Goal: Task Accomplishment & Management: Complete application form

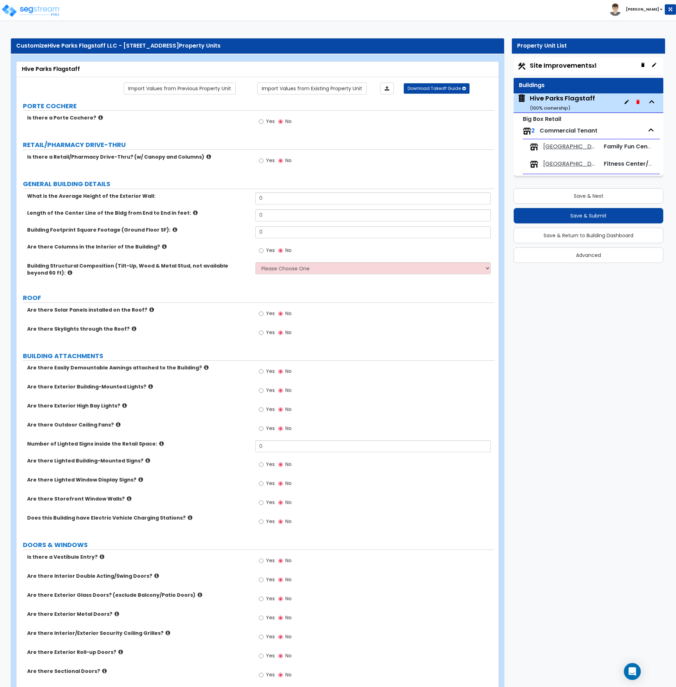
click at [224, 339] on div "Are there Skylights through the Roof? Yes No" at bounding box center [256, 334] width 478 height 19
click at [567, 66] on span "Site Improvements x1" at bounding box center [563, 65] width 67 height 9
select select "2"
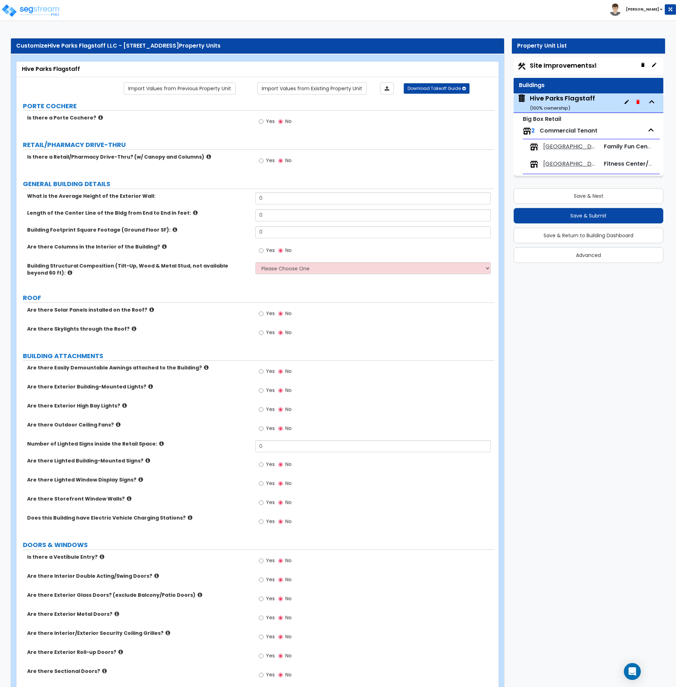
select select "2"
select select "1"
select select "2"
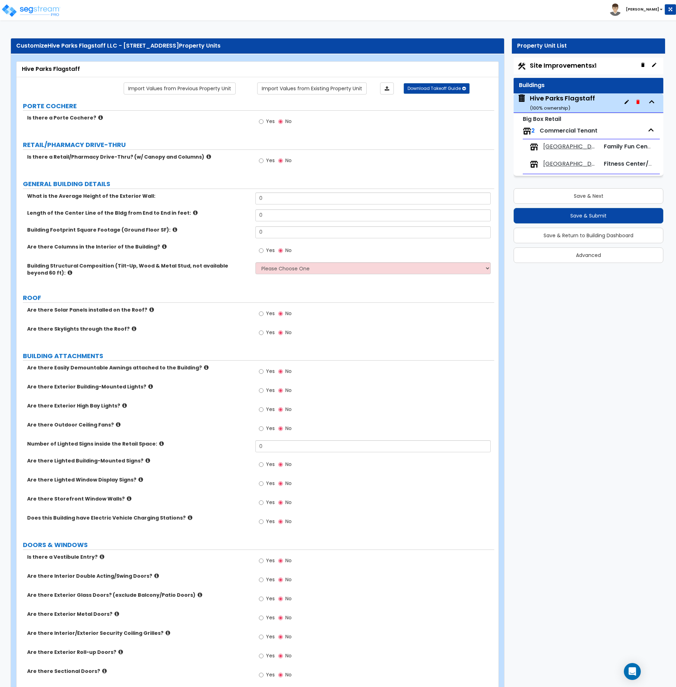
select select "1"
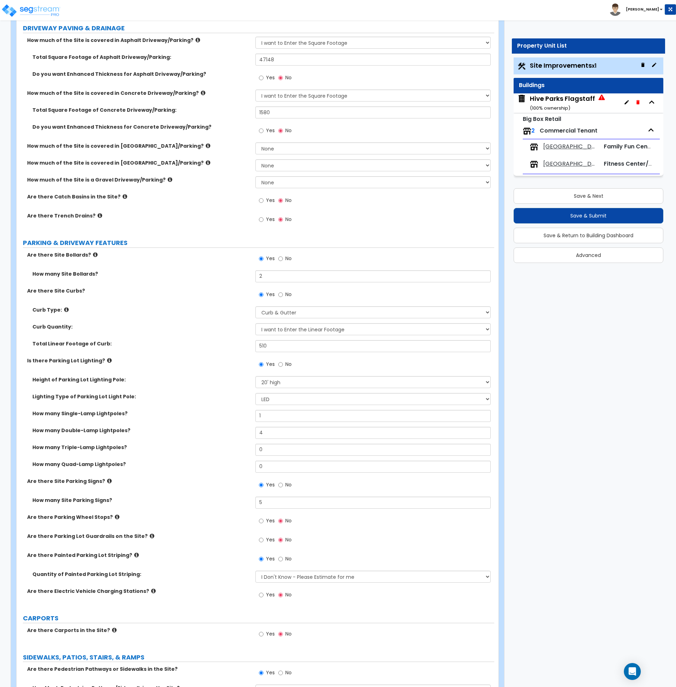
scroll to position [132, 0]
click at [224, 440] on div "How many Double-Lamp Lightpoles? 4" at bounding box center [256, 434] width 478 height 17
click at [218, 422] on div "How many Single-Lamp Lightpoles? 1" at bounding box center [256, 417] width 478 height 17
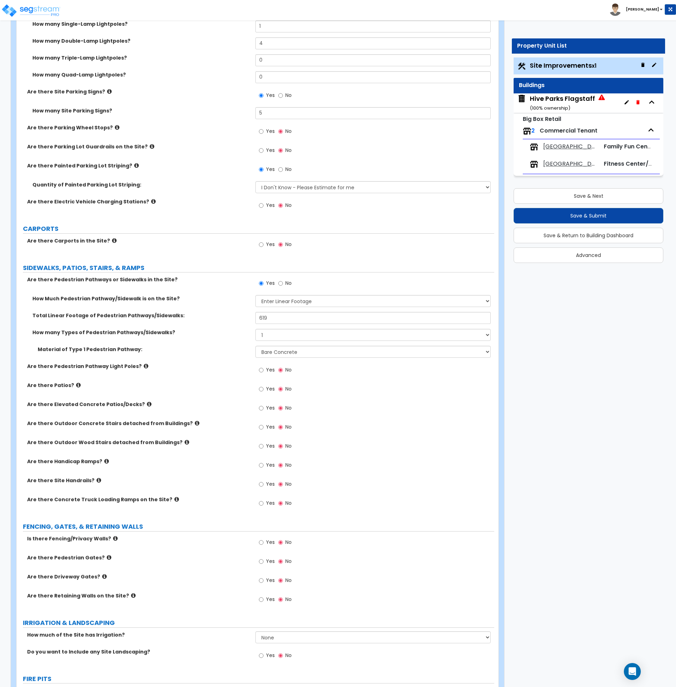
scroll to position [521, 0]
click at [228, 385] on label "Are there Patios?" at bounding box center [138, 384] width 223 height 7
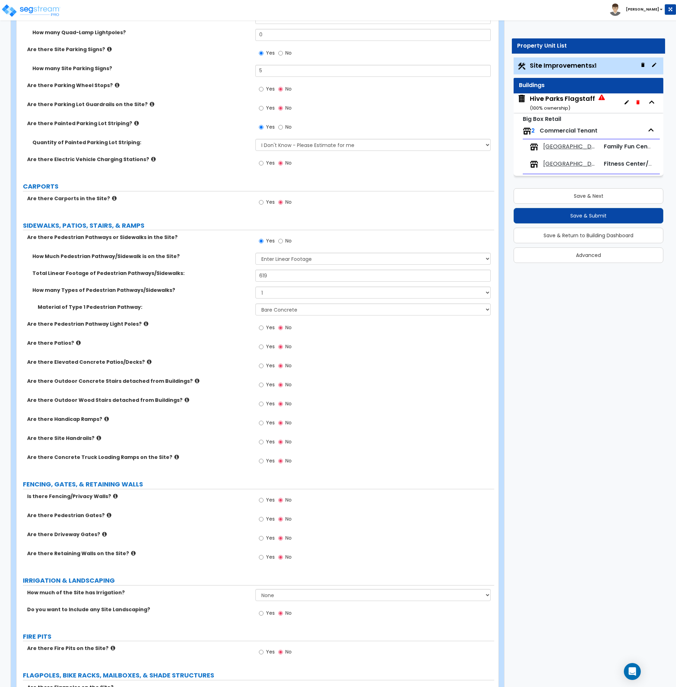
scroll to position [563, 0]
click at [174, 456] on icon at bounding box center [176, 456] width 5 height 5
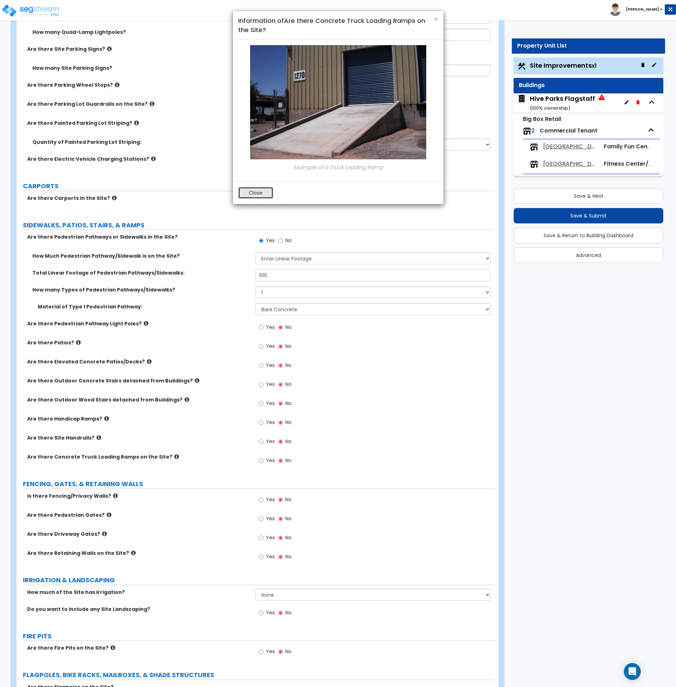
click at [260, 191] on button "Close" at bounding box center [255, 193] width 35 height 12
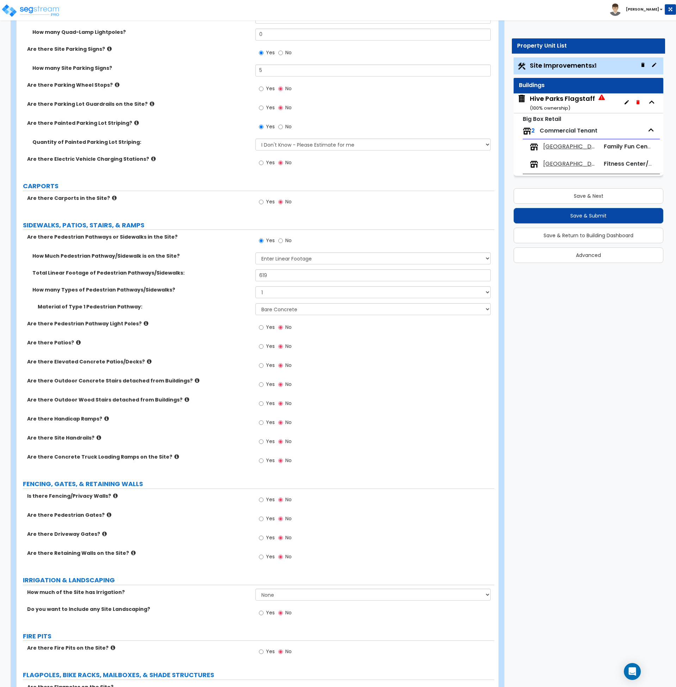
click at [97, 436] on icon at bounding box center [99, 437] width 5 height 5
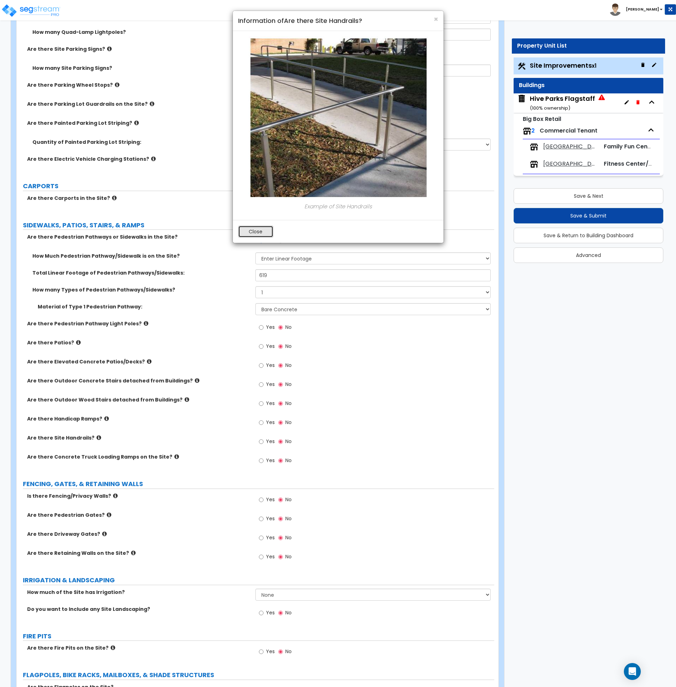
click at [272, 233] on button "Close" at bounding box center [255, 231] width 35 height 12
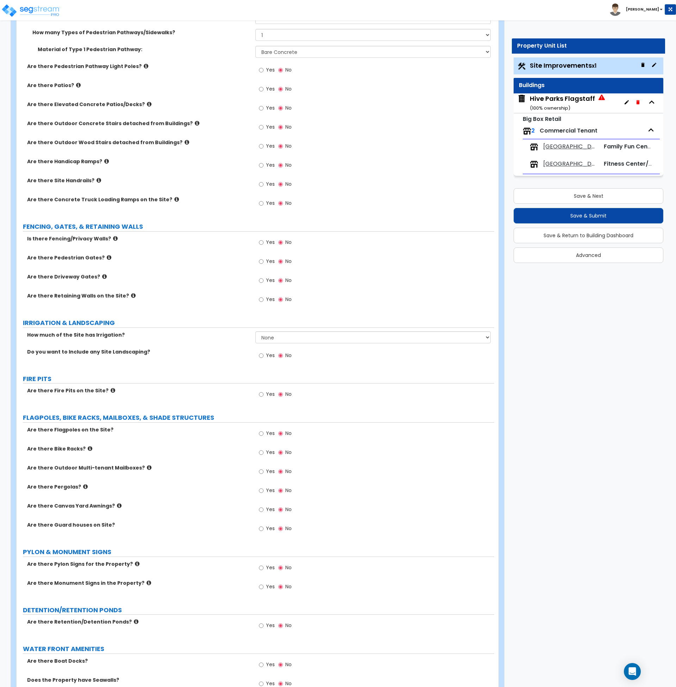
scroll to position [821, 0]
click at [259, 355] on input "Yes" at bounding box center [261, 355] width 5 height 8
radio input "true"
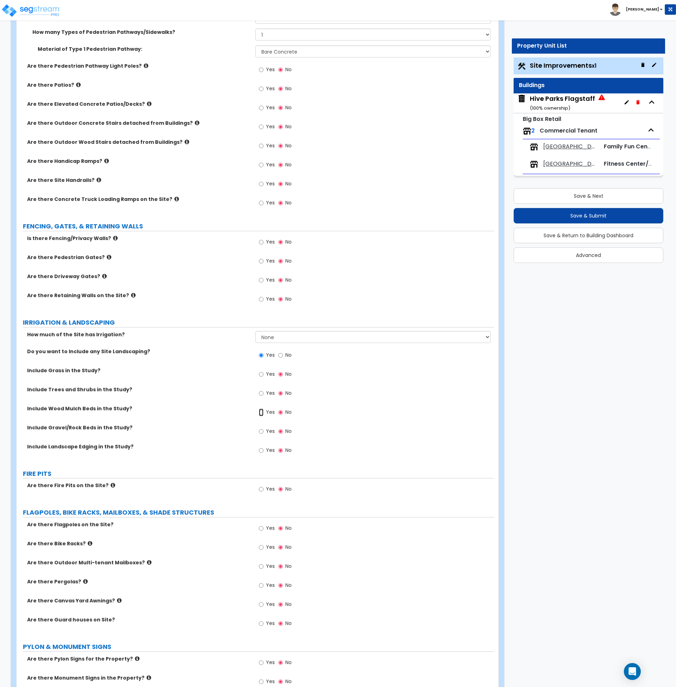
click at [260, 410] on input "Yes" at bounding box center [261, 412] width 5 height 8
radio input "true"
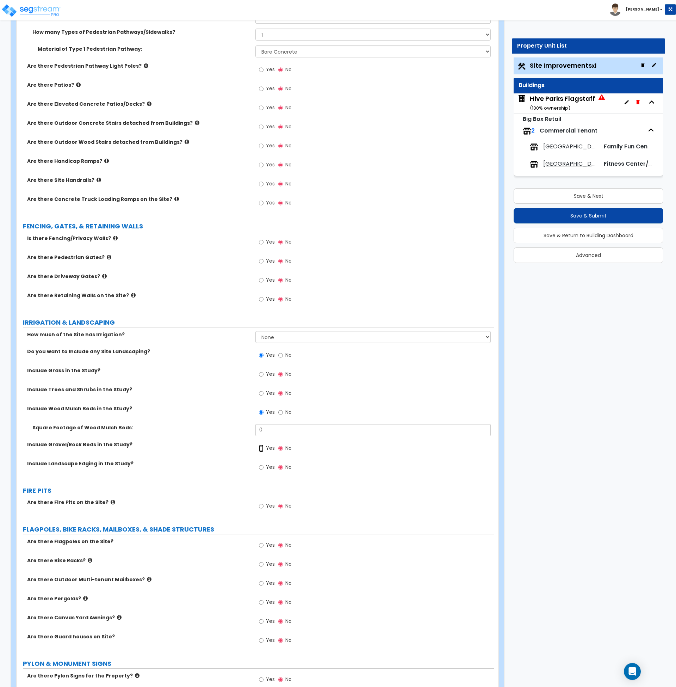
click at [262, 447] on input "Yes" at bounding box center [261, 448] width 5 height 8
radio input "true"
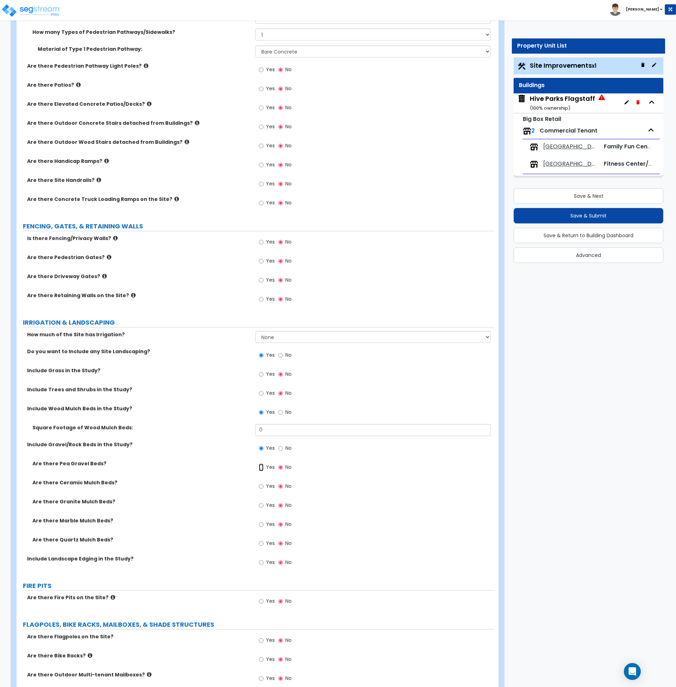
click at [260, 467] on input "Yes" at bounding box center [261, 467] width 5 height 8
radio input "true"
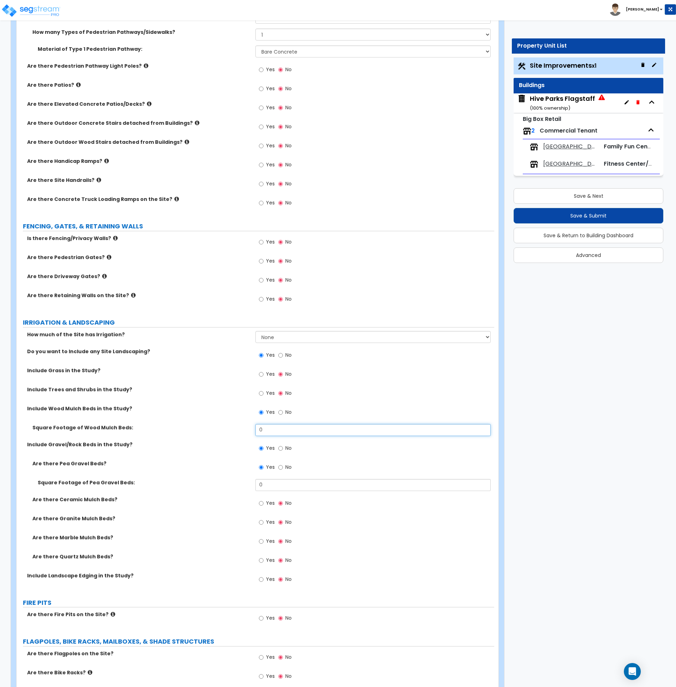
drag, startPoint x: 295, startPoint y: 429, endPoint x: 287, endPoint y: 431, distance: 8.2
click at [295, 429] on input "0" at bounding box center [372, 430] width 235 height 12
drag, startPoint x: 275, startPoint y: 484, endPoint x: 256, endPoint y: 482, distance: 18.5
click at [256, 482] on input "0" at bounding box center [372, 485] width 235 height 12
type input "1,995"
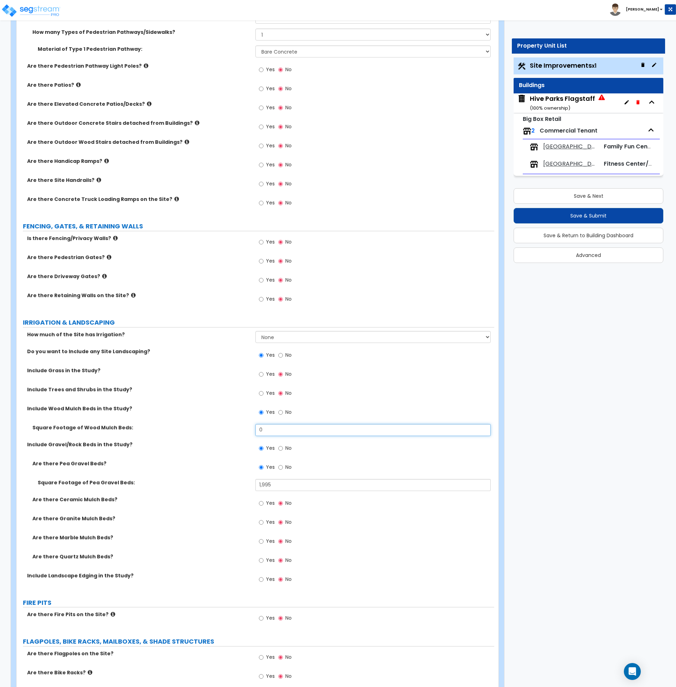
drag, startPoint x: 271, startPoint y: 429, endPoint x: 242, endPoint y: 430, distance: 28.2
click at [242, 430] on div "Square Footage of Wood Mulch Beds: 0" at bounding box center [256, 432] width 478 height 17
type input "2,392"
click at [229, 447] on div "Include Gravel/Rock Beds in the Study? Yes No" at bounding box center [256, 450] width 478 height 19
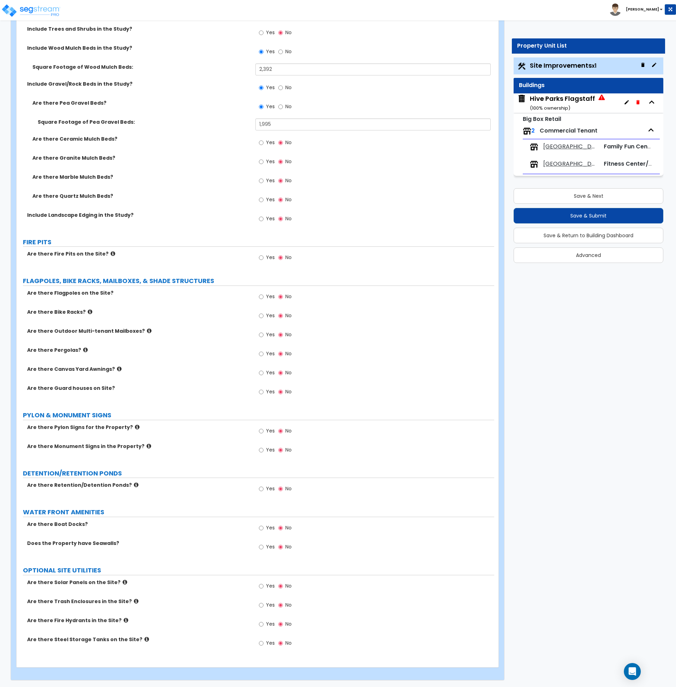
scroll to position [1182, 0]
click at [380, 445] on div "Yes No" at bounding box center [374, 451] width 239 height 19
click at [598, 197] on button "Save & Next" at bounding box center [589, 196] width 150 height 16
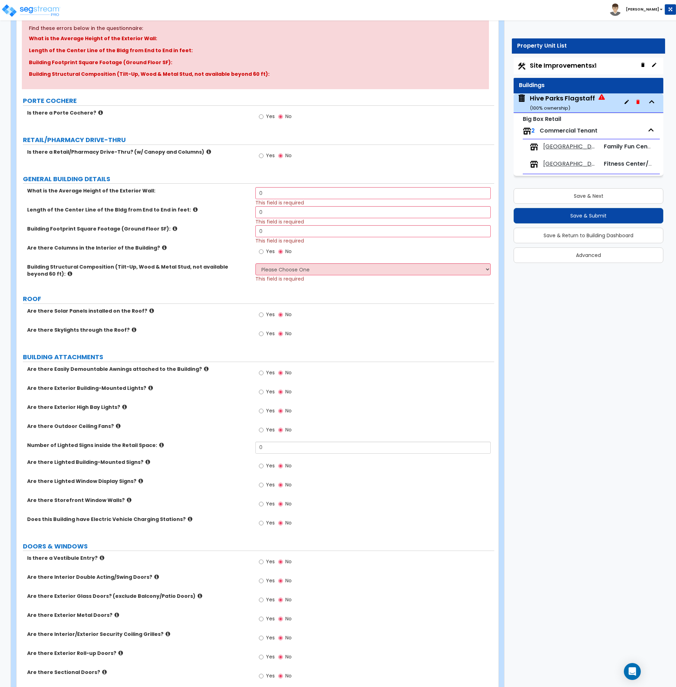
scroll to position [84, 0]
drag, startPoint x: 269, startPoint y: 193, endPoint x: 247, endPoint y: 194, distance: 21.9
click at [247, 194] on div "What is the Average Height of the Exterior Wall: 0 This field is required" at bounding box center [256, 196] width 478 height 19
type input "35"
drag, startPoint x: 253, startPoint y: 215, endPoint x: 245, endPoint y: 214, distance: 8.2
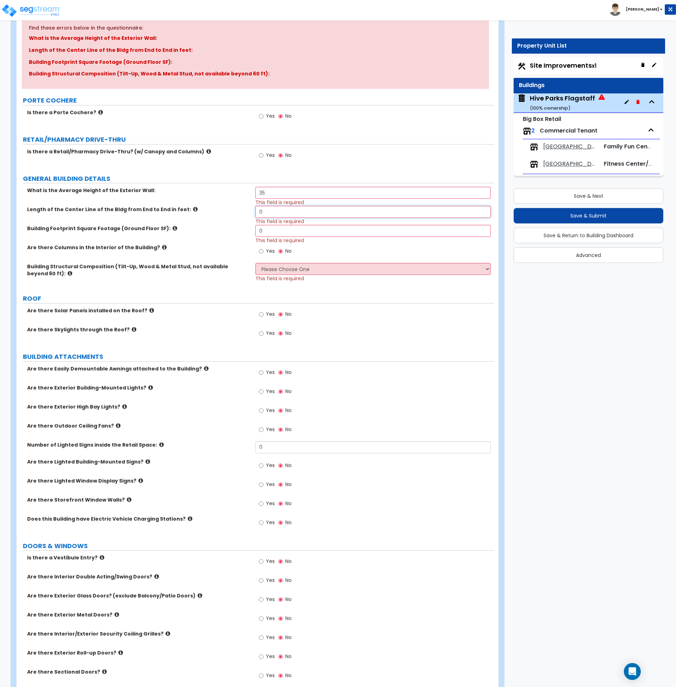
click at [245, 214] on div "Length of the Center Line of the Bldg from End to End in feet: 0 This field is …" at bounding box center [256, 215] width 478 height 19
type input "190"
click at [239, 231] on div "Building Footprint Square Footage (Ground Floor SF): 0 This field is required" at bounding box center [256, 234] width 478 height 19
drag, startPoint x: 283, startPoint y: 230, endPoint x: 195, endPoint y: 233, distance: 87.4
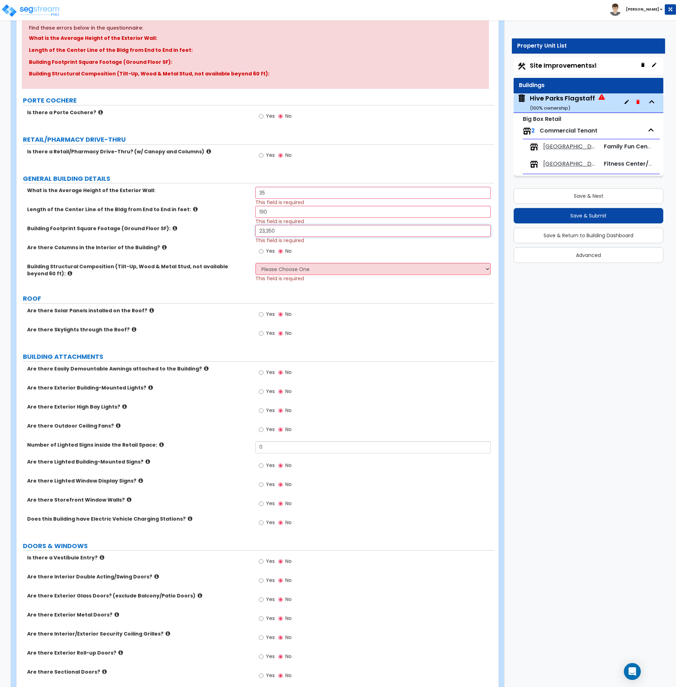
click at [195, 233] on div "Building Footprint Square Footage (Ground Floor SF): 23,350 This field is requi…" at bounding box center [256, 234] width 478 height 19
type input "23,685"
click at [193, 234] on div "Building Footprint Square Footage (Ground Floor SF): 23,685 This field is requi…" at bounding box center [256, 234] width 478 height 19
click at [162, 247] on icon at bounding box center [164, 246] width 5 height 5
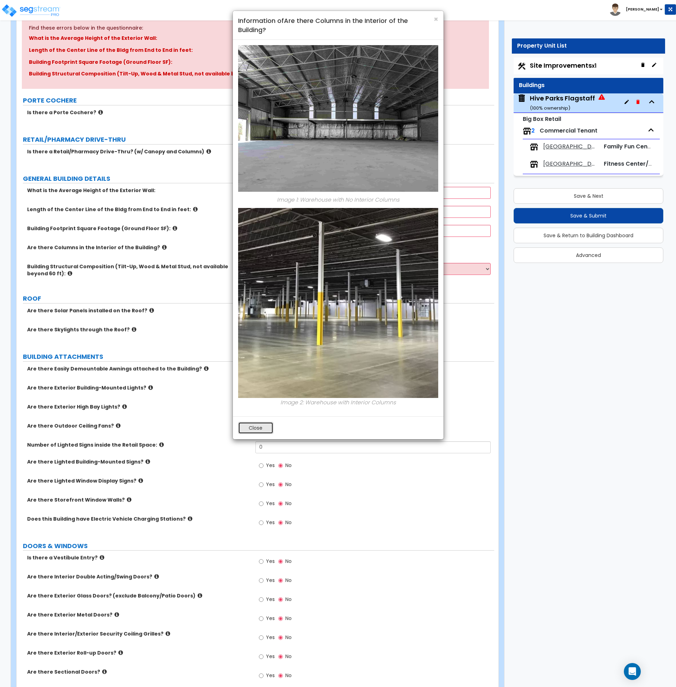
click at [254, 428] on button "Close" at bounding box center [255, 428] width 35 height 12
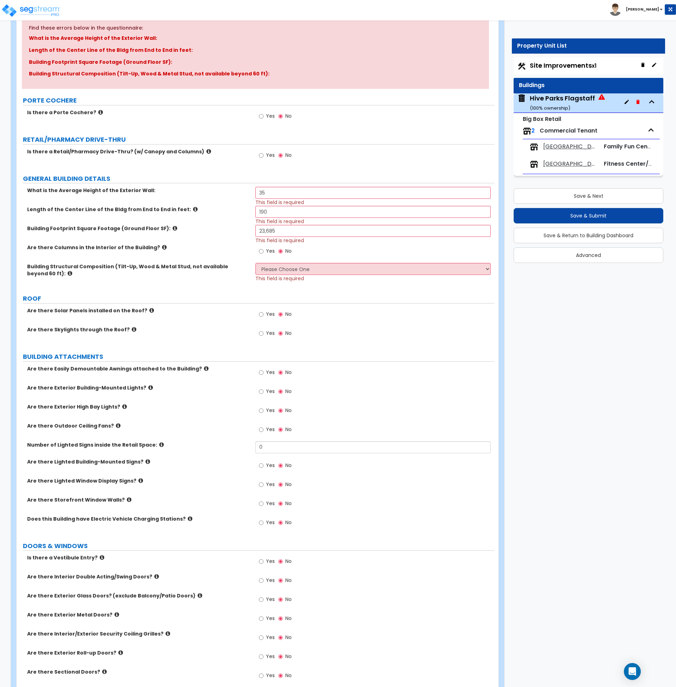
click at [200, 261] on div "Are there Columns in the Interior of the Building? Yes No" at bounding box center [256, 253] width 478 height 19
click at [261, 250] on input "Yes" at bounding box center [261, 251] width 5 height 8
radio input "true"
click at [194, 280] on div "Building Structural Composition (Tilt-Up, Wood & Metal Stud, not available beyo…" at bounding box center [256, 275] width 478 height 24
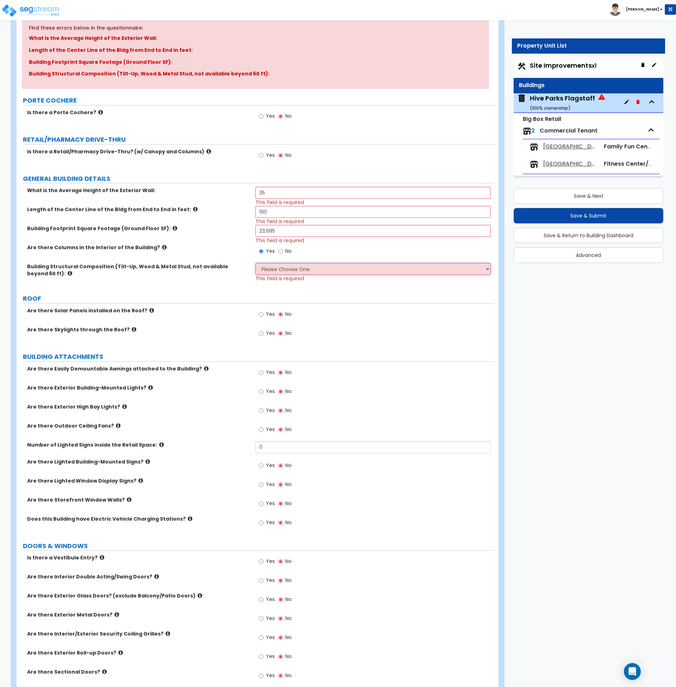
click at [279, 268] on select "Please Choose One Pre-Engineered Metal Building Tilt-up Wall Construction Reinf…" at bounding box center [372, 269] width 235 height 12
select select "6"
click at [255, 263] on select "Please Choose One Pre-Engineered Metal Building Tilt-up Wall Construction Reinf…" at bounding box center [372, 269] width 235 height 12
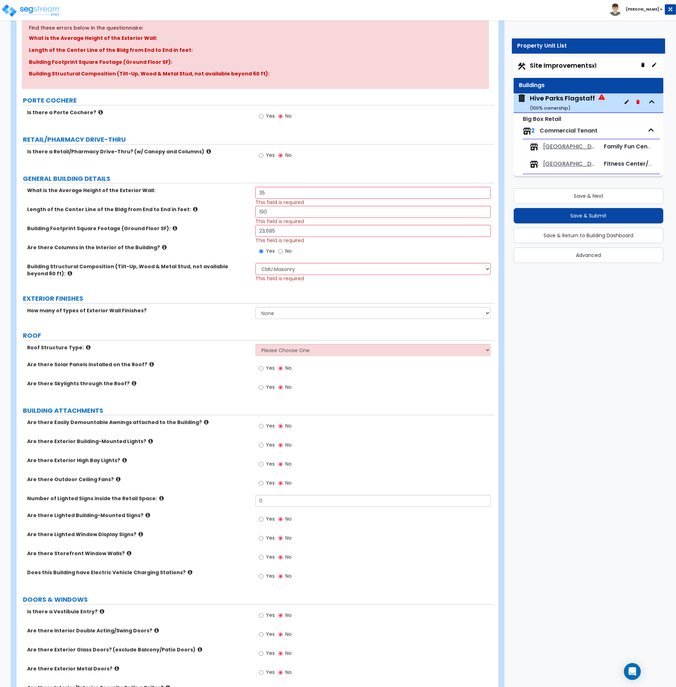
click at [270, 311] on select "None 1 2 3" at bounding box center [372, 313] width 235 height 12
select select "1"
click at [255, 307] on select "None 1 2 3" at bounding box center [372, 313] width 235 height 12
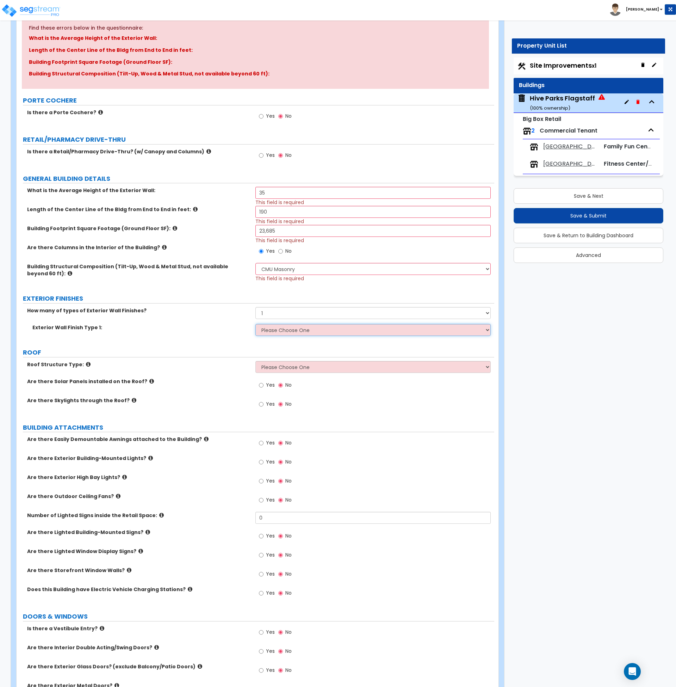
click at [271, 331] on select "Please Choose One No Finish/Shared Wall No Wall Brick Veneer Stone Veneer Wood …" at bounding box center [372, 330] width 235 height 12
select select "1"
click at [255, 324] on select "Please Choose One No Finish/Shared Wall No Wall Brick Veneer Stone Veneer Wood …" at bounding box center [372, 330] width 235 height 12
click at [297, 364] on select "Please Choose One [PERSON_NAME] Roof Flat Roof Hybrid [PERSON_NAME] & Flat Roof" at bounding box center [372, 367] width 235 height 12
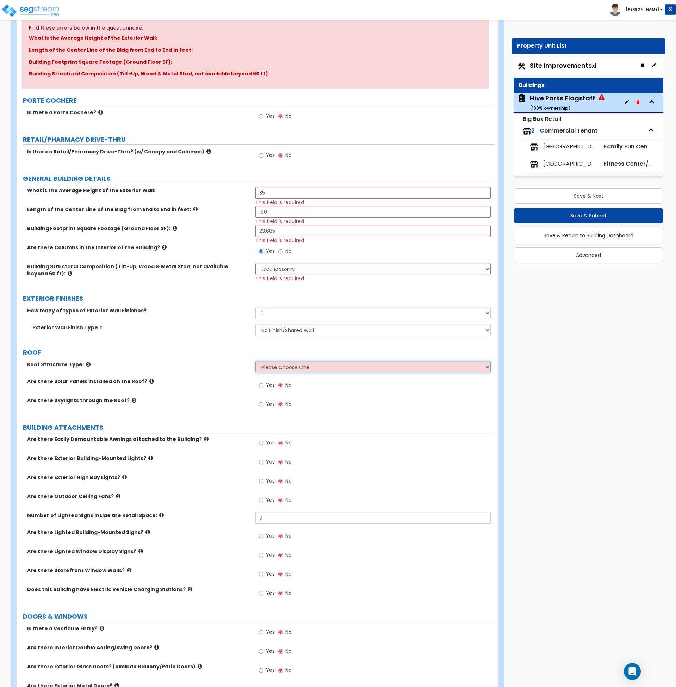
select select "2"
click at [255, 361] on select "Please Choose One [PERSON_NAME] Roof Flat Roof Hybrid [PERSON_NAME] & Flat Roof" at bounding box center [372, 367] width 235 height 12
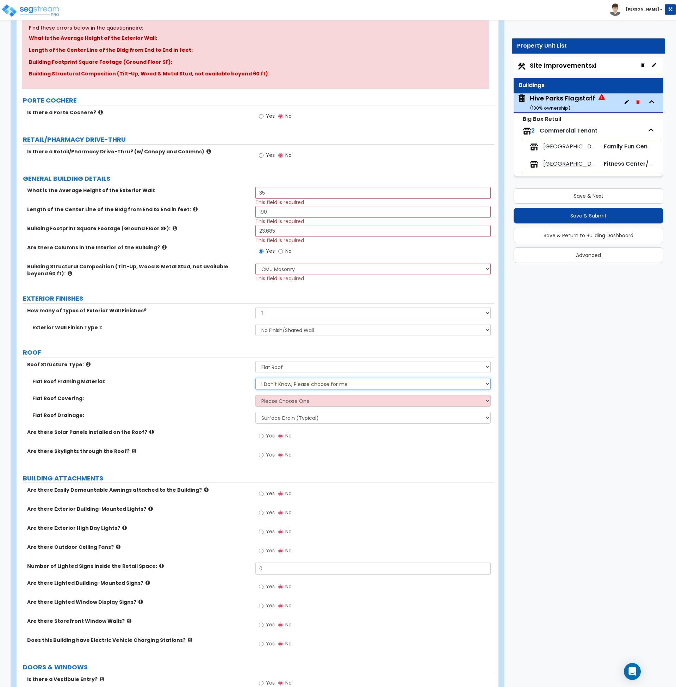
click at [283, 383] on select "I Don't Know, Please choose for me Metal Wood" at bounding box center [372, 384] width 235 height 12
select select "1"
click at [255, 378] on select "I Don't Know, Please choose for me Metal Wood" at bounding box center [372, 384] width 235 height 12
click at [285, 401] on select "Please Choose One Rolled Asphalt PVC Membrane Plastic (EPDM) Membrane Asphalt F…" at bounding box center [372, 401] width 235 height 12
select select "2"
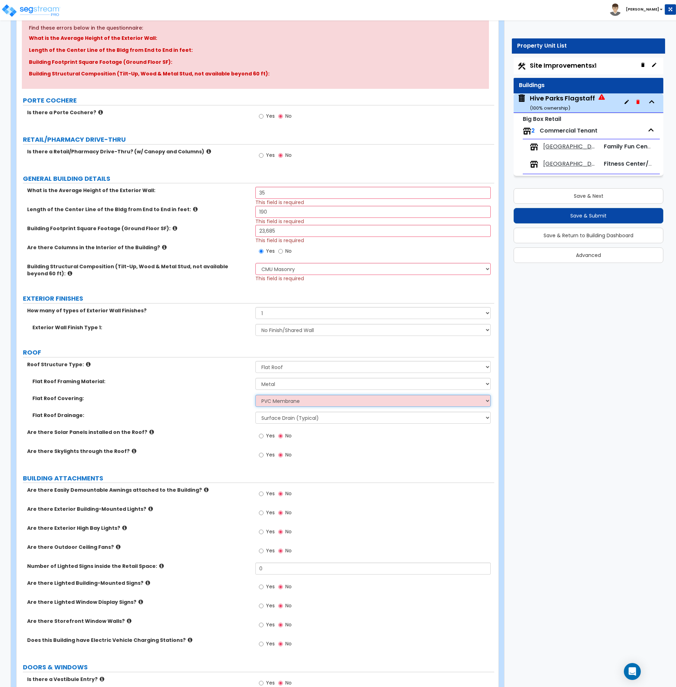
click at [255, 395] on select "Please Choose One Rolled Asphalt PVC Membrane Plastic (EPDM) Membrane Asphalt F…" at bounding box center [372, 401] width 235 height 12
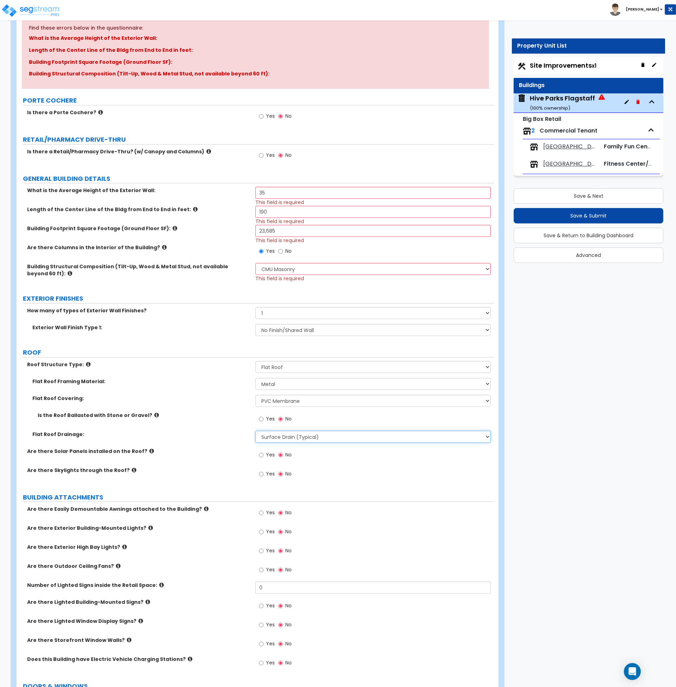
click at [288, 436] on select "Surface Drain (Typical) Gutters Downspout Only" at bounding box center [372, 436] width 235 height 12
click at [224, 361] on label "Roof Structure Type:" at bounding box center [138, 364] width 223 height 7
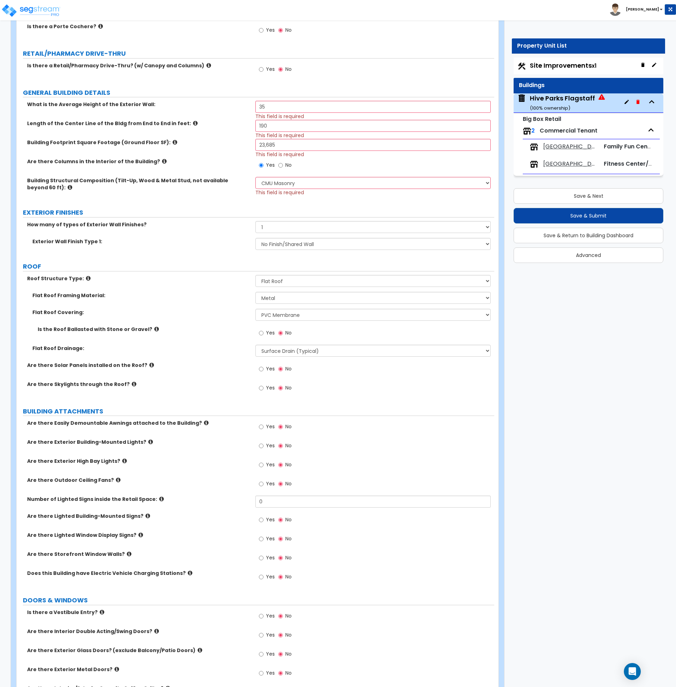
scroll to position [170, 0]
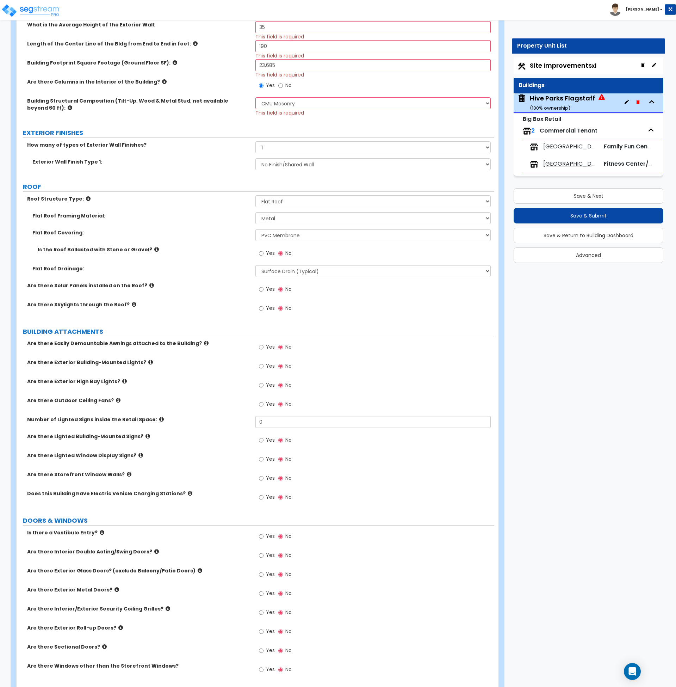
scroll to position [250, 0]
click at [262, 367] on input "Yes" at bounding box center [261, 366] width 5 height 8
radio input "true"
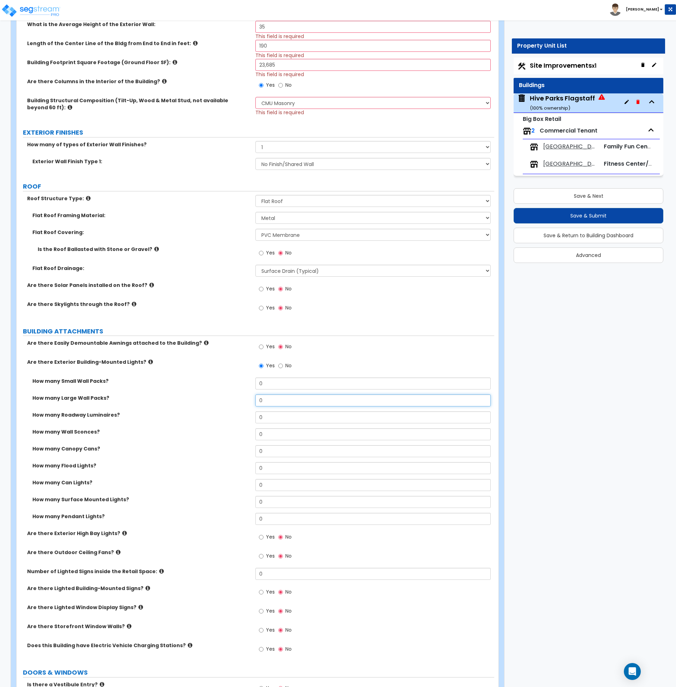
drag, startPoint x: 272, startPoint y: 402, endPoint x: 215, endPoint y: 401, distance: 57.1
click at [215, 401] on div "How many Large Wall Packs? 0" at bounding box center [256, 402] width 478 height 17
type input "8"
click at [143, 489] on div "How many Can Lights? 0" at bounding box center [256, 487] width 478 height 17
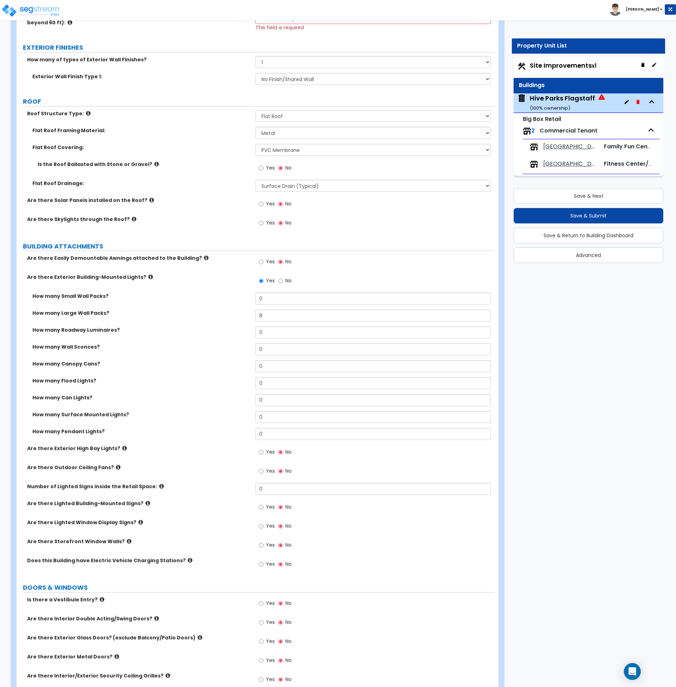
scroll to position [335, 0]
click at [122, 448] on icon at bounding box center [124, 447] width 5 height 5
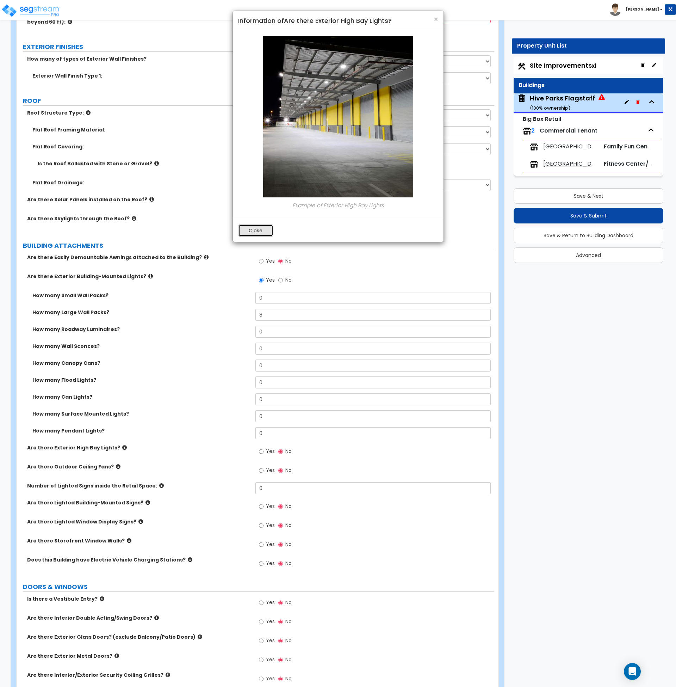
click at [256, 228] on button "Close" at bounding box center [255, 230] width 35 height 12
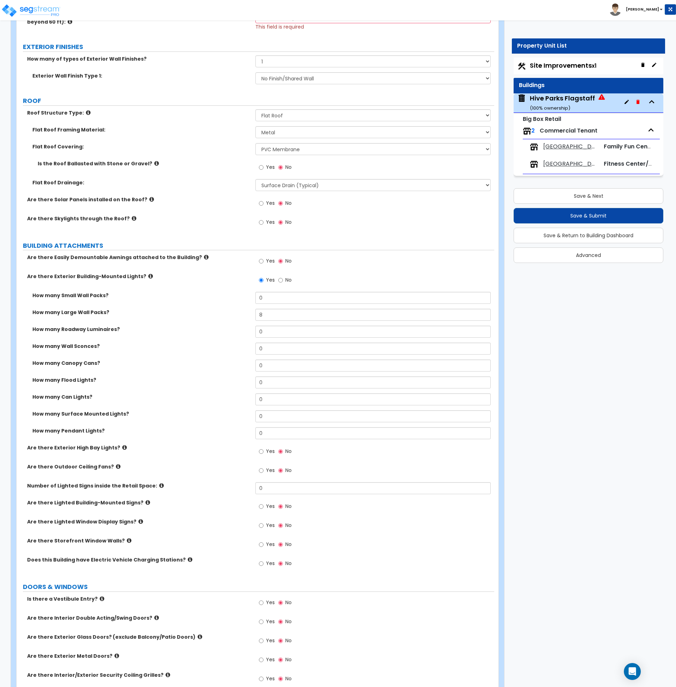
click at [159, 485] on icon at bounding box center [161, 485] width 5 height 5
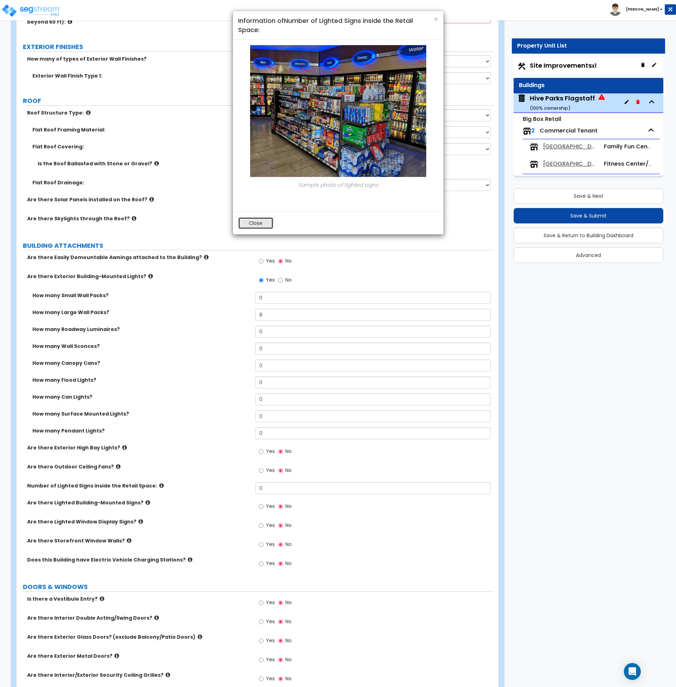
click at [254, 225] on button "Close" at bounding box center [255, 223] width 35 height 12
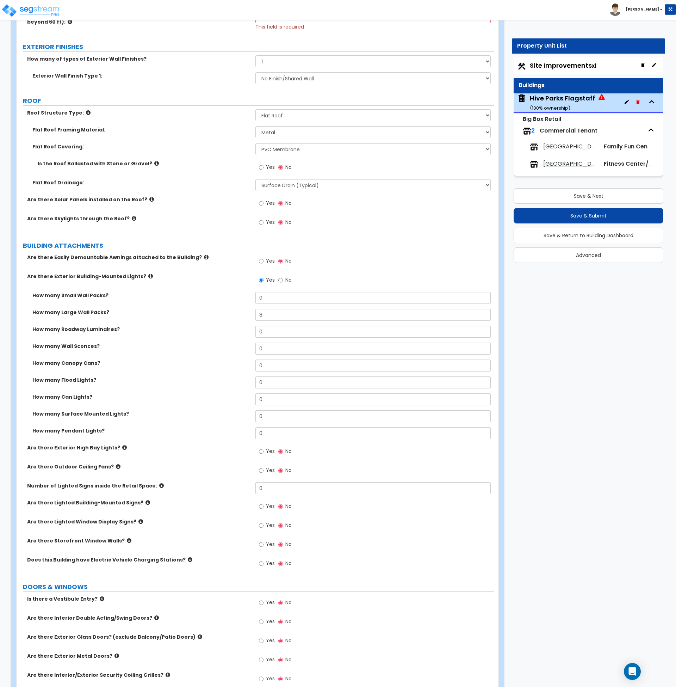
click at [127, 540] on icon at bounding box center [129, 540] width 5 height 5
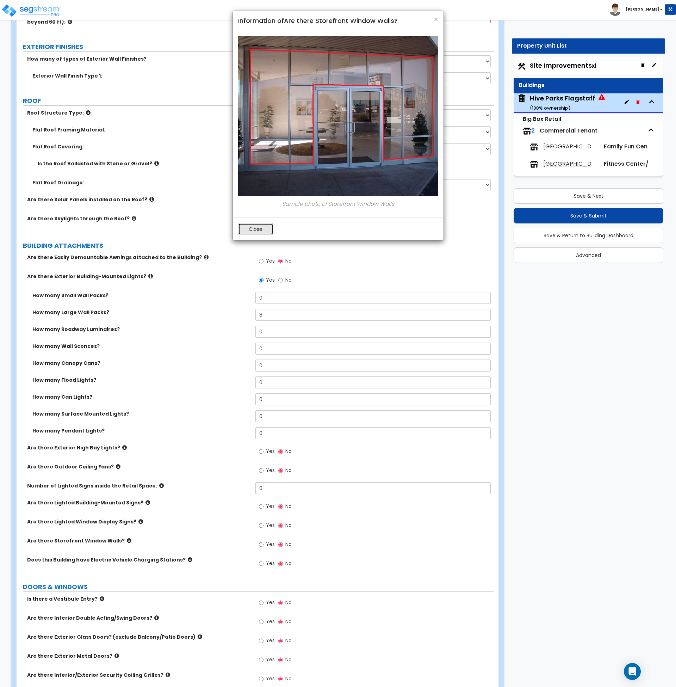
click at [259, 230] on button "Close" at bounding box center [255, 229] width 35 height 12
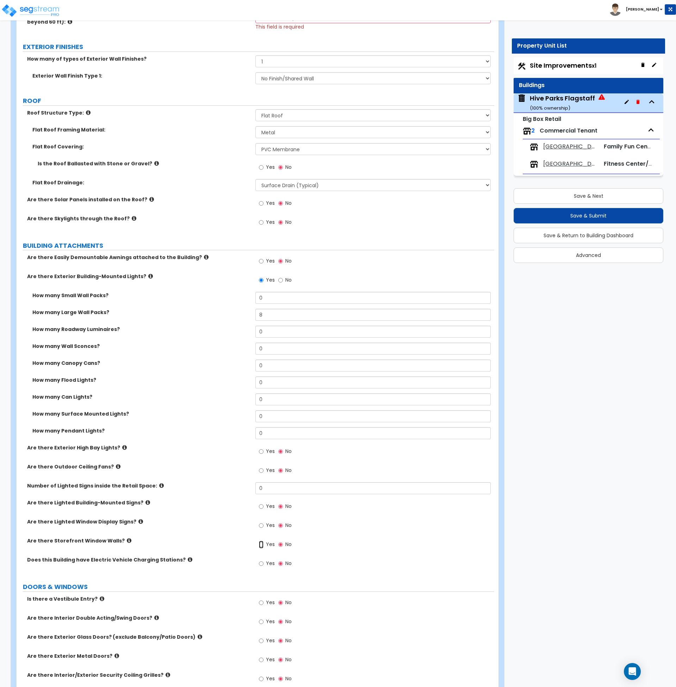
click at [263, 544] on input "Yes" at bounding box center [261, 544] width 5 height 8
radio input "true"
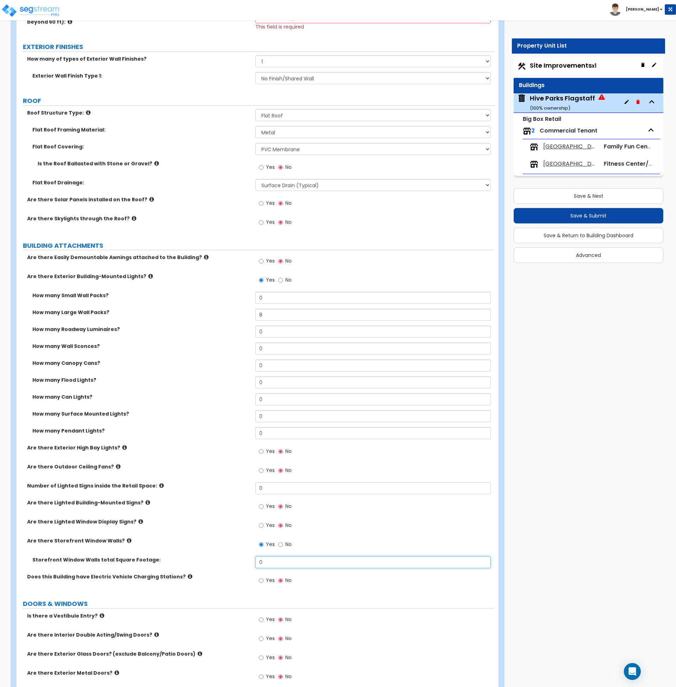
drag, startPoint x: 274, startPoint y: 560, endPoint x: 242, endPoint y: 557, distance: 32.2
click at [242, 557] on div "Storefront Window Walls total Square Footage: 0" at bounding box center [256, 564] width 478 height 17
type input "96"
click at [242, 557] on label "Storefront Window Walls total Square Footage:" at bounding box center [141, 559] width 218 height 7
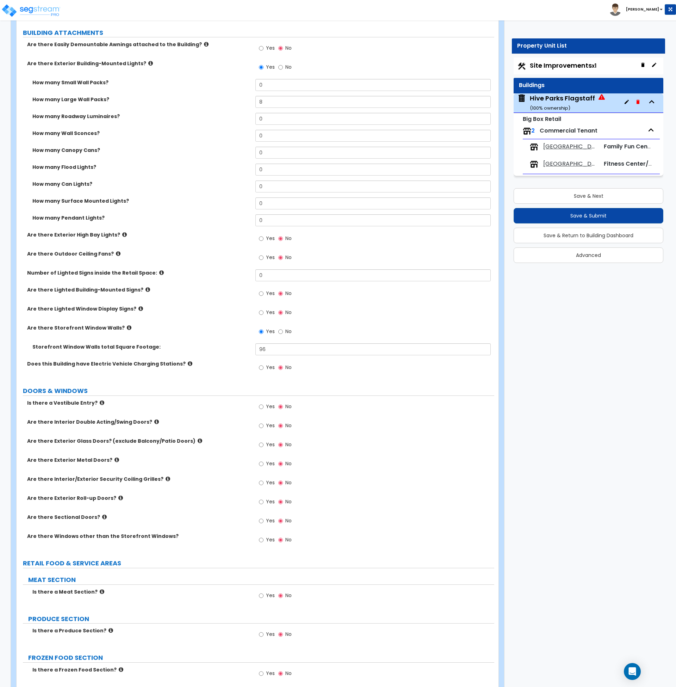
scroll to position [549, 0]
click at [100, 403] on icon at bounding box center [102, 401] width 5 height 5
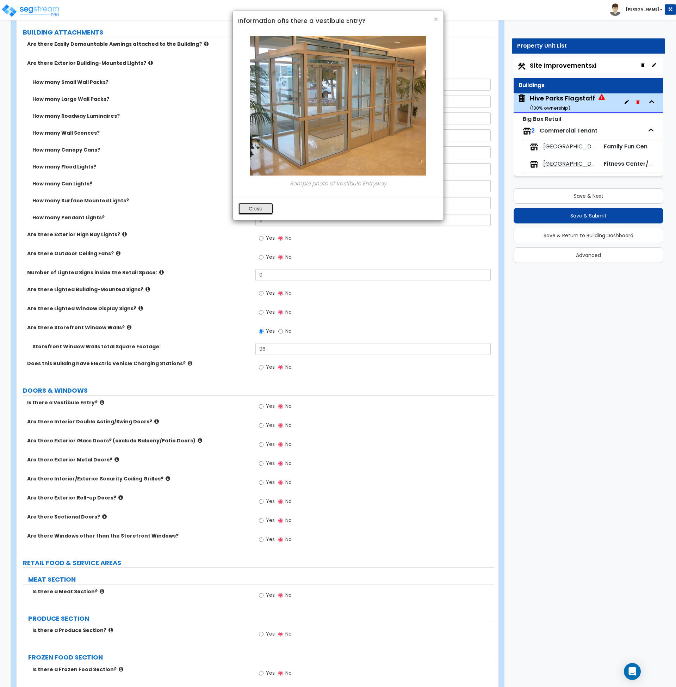
click at [256, 210] on button "Close" at bounding box center [255, 209] width 35 height 12
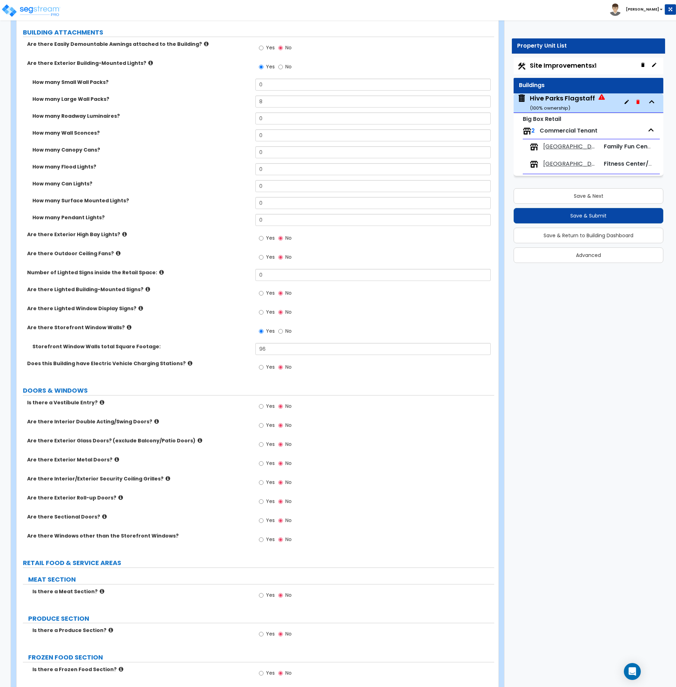
click at [154, 421] on icon at bounding box center [156, 421] width 5 height 5
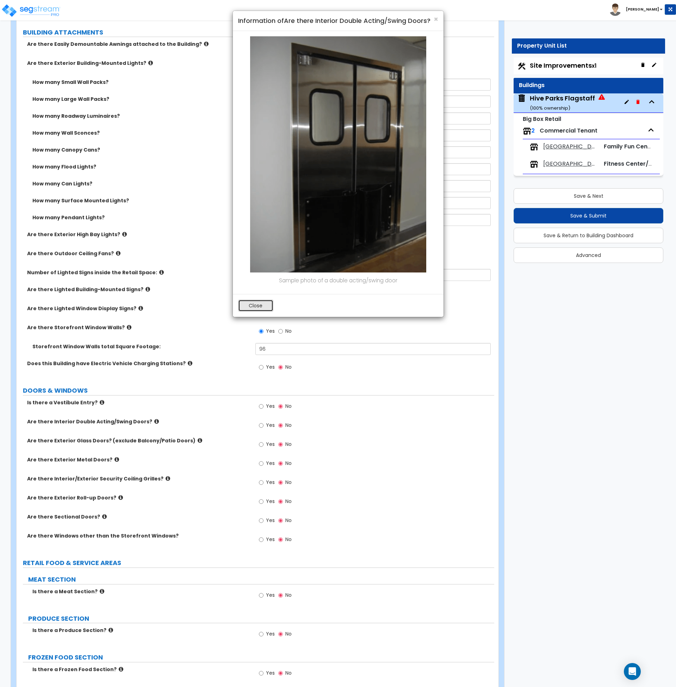
click at [259, 306] on button "Close" at bounding box center [255, 305] width 35 height 12
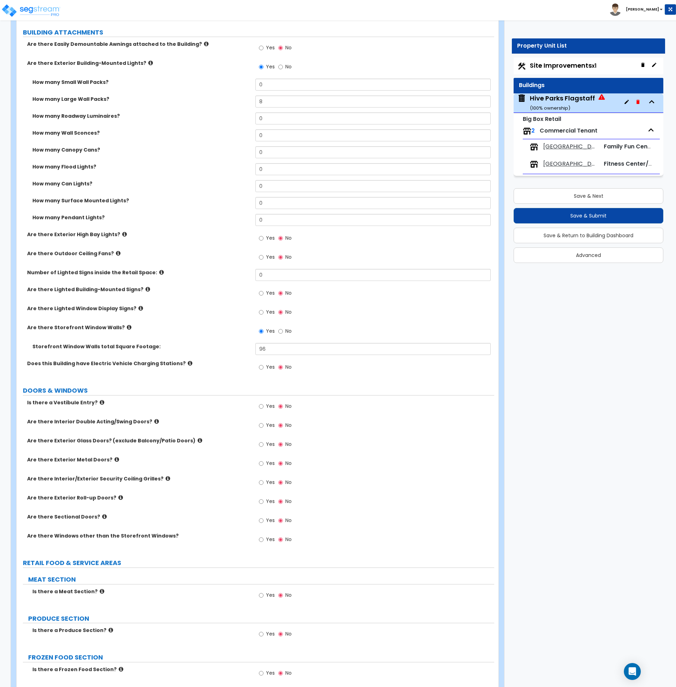
click at [114, 460] on icon at bounding box center [116, 459] width 5 height 5
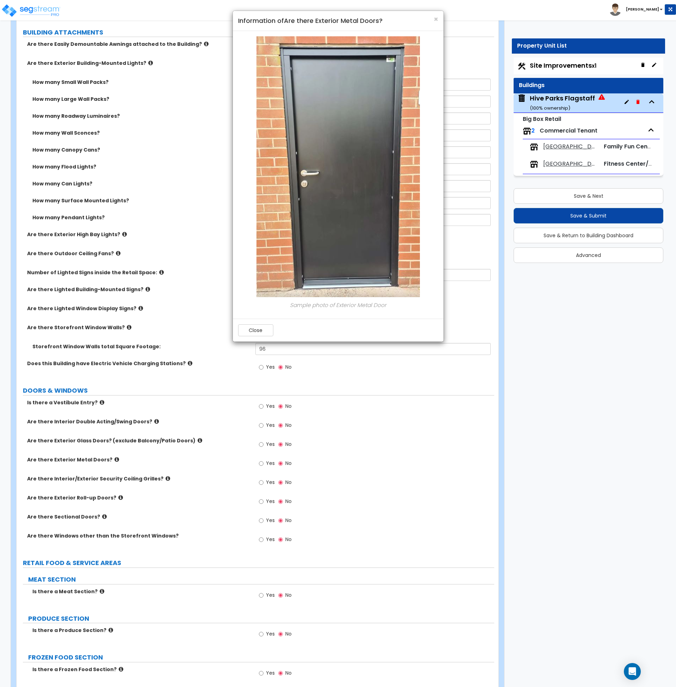
click at [260, 464] on div "× Information of Are there Exterior Metal Doors? Sample photo of Exterior Metal…" at bounding box center [338, 343] width 676 height 687
click at [260, 463] on div "× Information of Are there Exterior Metal Doors? Sample photo of Exterior Metal…" at bounding box center [338, 343] width 676 height 687
click at [262, 463] on div "× Information of Are there Exterior Metal Doors? Sample photo of Exterior Metal…" at bounding box center [338, 343] width 676 height 687
drag, startPoint x: 253, startPoint y: 331, endPoint x: 256, endPoint y: 410, distance: 78.6
click at [253, 333] on button "Close" at bounding box center [255, 330] width 35 height 12
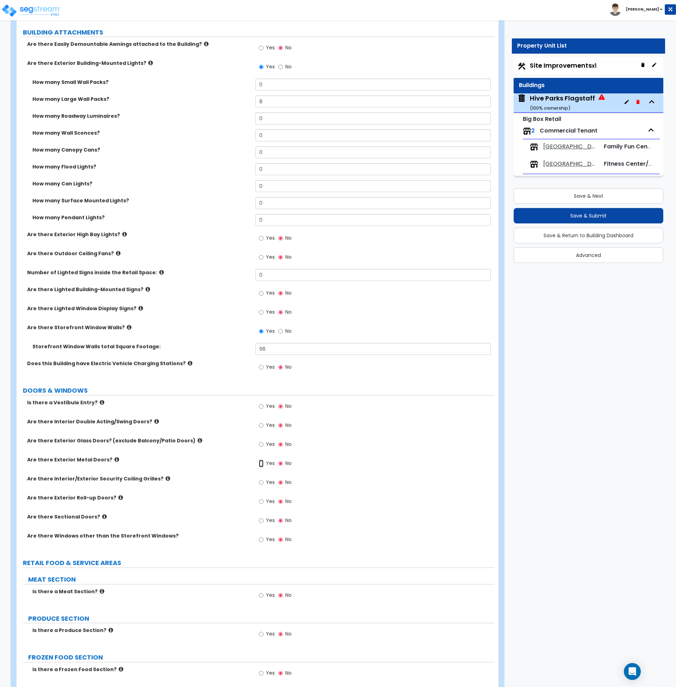
click at [260, 464] on input "Yes" at bounding box center [261, 463] width 5 height 8
radio input "true"
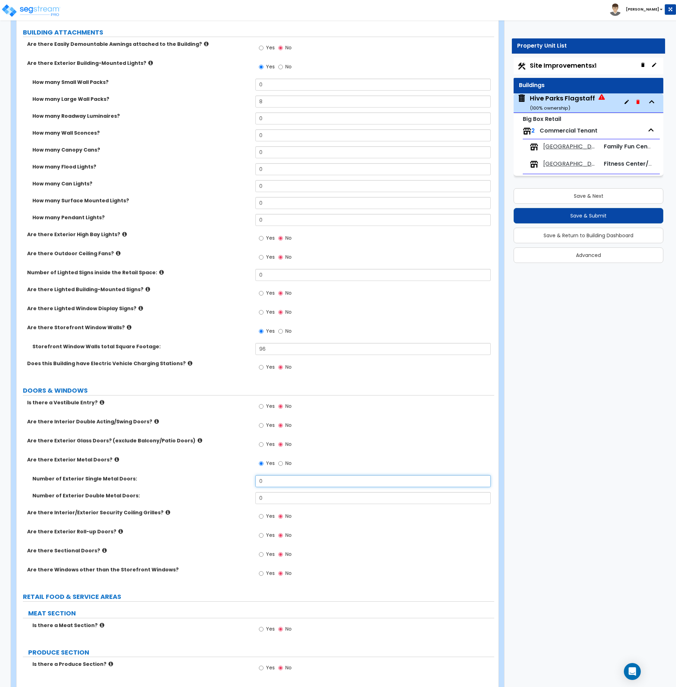
drag, startPoint x: 265, startPoint y: 479, endPoint x: 237, endPoint y: 480, distance: 27.1
click at [237, 480] on div "Number of Exterior Single Metal Doors: 0" at bounding box center [256, 483] width 478 height 17
type input "5"
click at [237, 480] on label "Number of Exterior Single Metal Doors:" at bounding box center [141, 478] width 218 height 7
click at [166, 512] on icon at bounding box center [168, 511] width 5 height 5
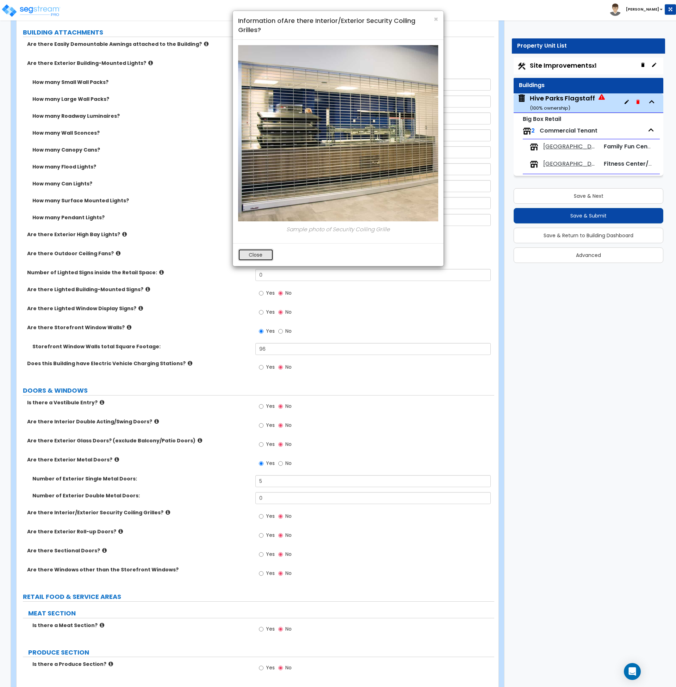
click at [253, 258] on button "Close" at bounding box center [255, 255] width 35 height 12
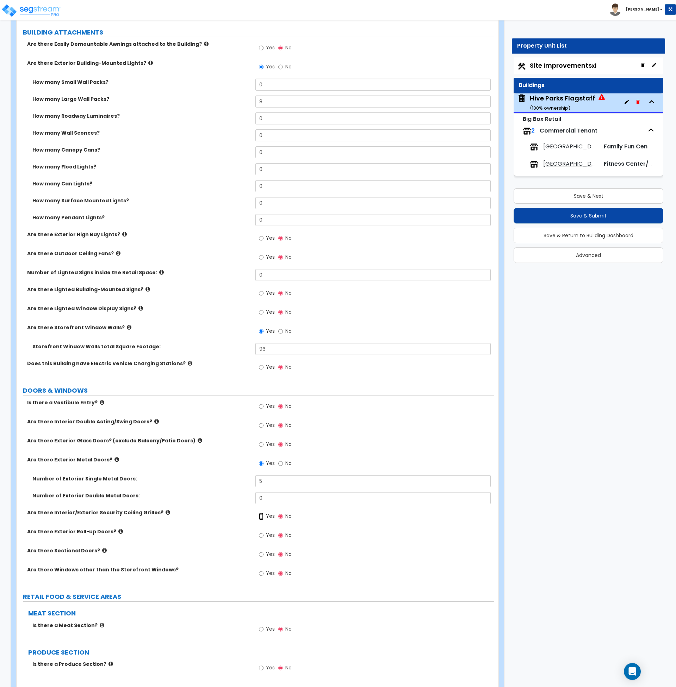
click at [262, 516] on input "Yes" at bounding box center [261, 516] width 5 height 8
radio input "true"
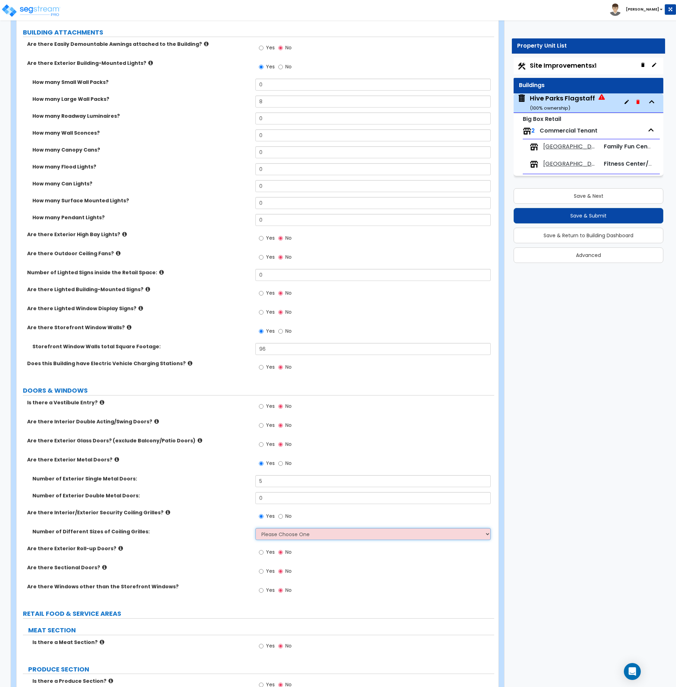
click at [287, 536] on select "Please Choose One 1 2 3 4" at bounding box center [372, 534] width 235 height 12
select select "1"
click at [255, 528] on select "Please Choose One 1 2 3 4" at bounding box center [372, 534] width 235 height 12
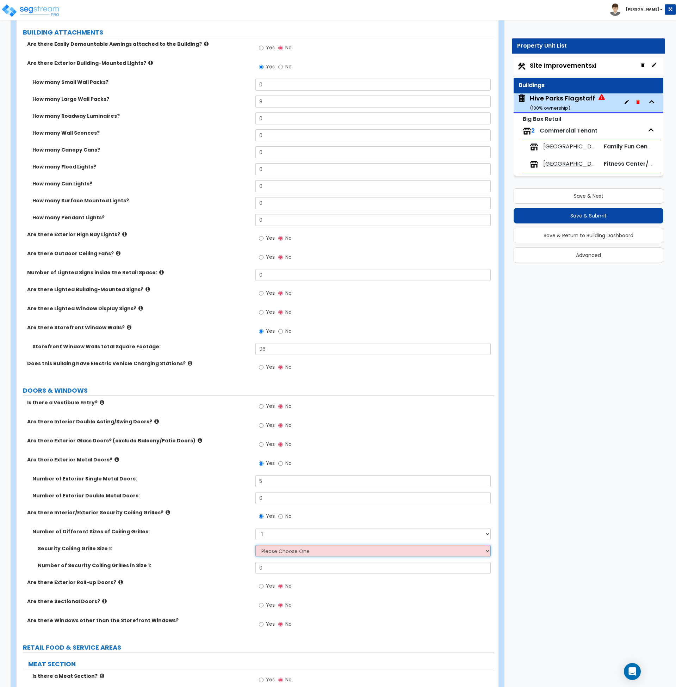
click at [281, 553] on select "Please Choose One 4 feet x 8 feet 6 feet x 12 feet 8 feet x 18 feet 12 feet x 1…" at bounding box center [372, 551] width 235 height 12
click at [166, 514] on icon at bounding box center [168, 511] width 5 height 5
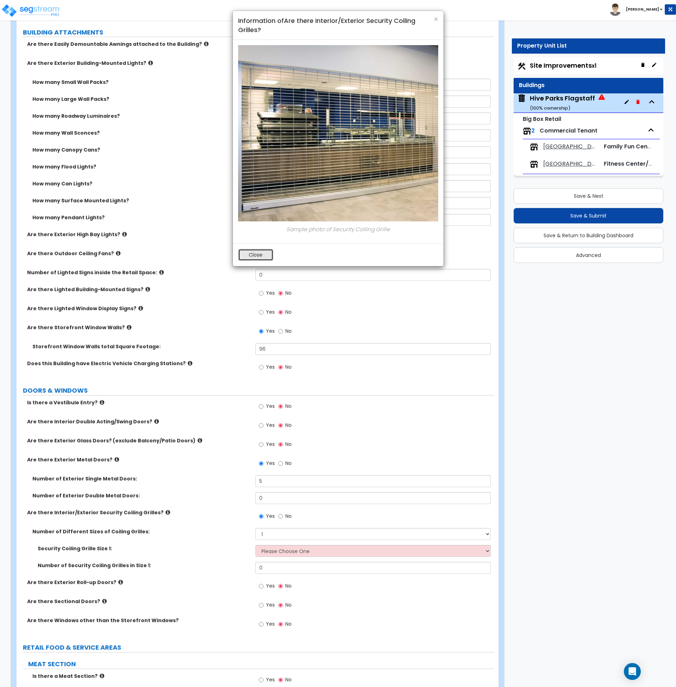
click at [256, 259] on button "Close" at bounding box center [255, 255] width 35 height 12
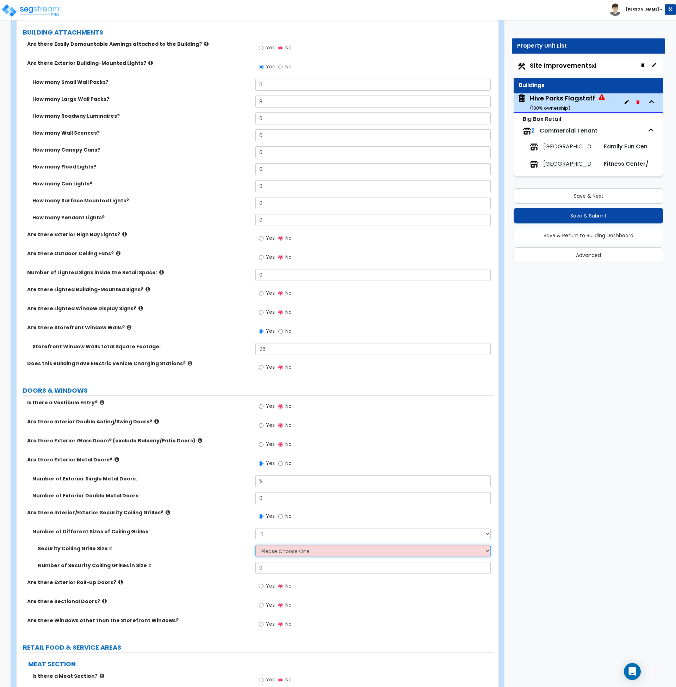
click at [281, 555] on select "Please Choose One 4 feet x 8 feet 6 feet x 12 feet 8 feet x 18 feet 12 feet x 1…" at bounding box center [372, 551] width 235 height 12
drag, startPoint x: 173, startPoint y: 599, endPoint x: 131, endPoint y: 599, distance: 42.3
click at [173, 599] on label "Are there Sectional Doors?" at bounding box center [138, 600] width 223 height 7
click at [118, 580] on icon at bounding box center [120, 581] width 5 height 5
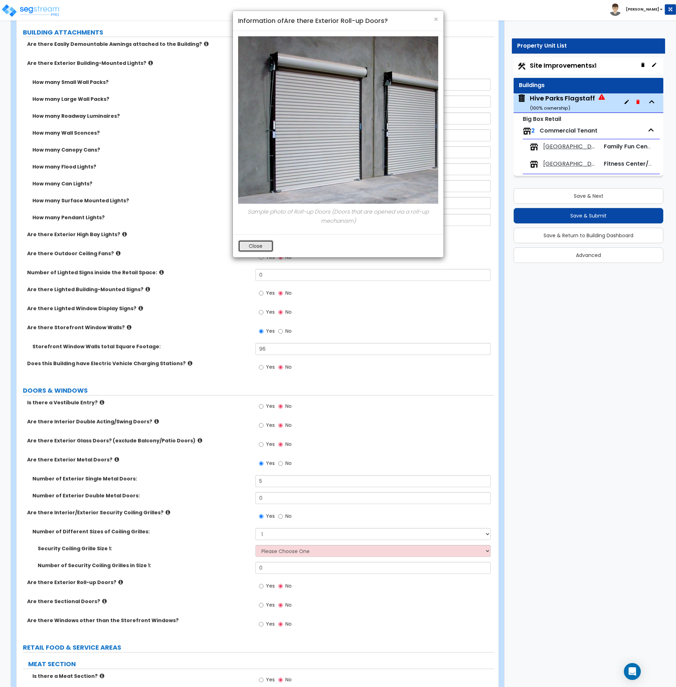
drag, startPoint x: 262, startPoint y: 246, endPoint x: 216, endPoint y: 473, distance: 231.6
click at [263, 247] on button "Close" at bounding box center [255, 246] width 35 height 12
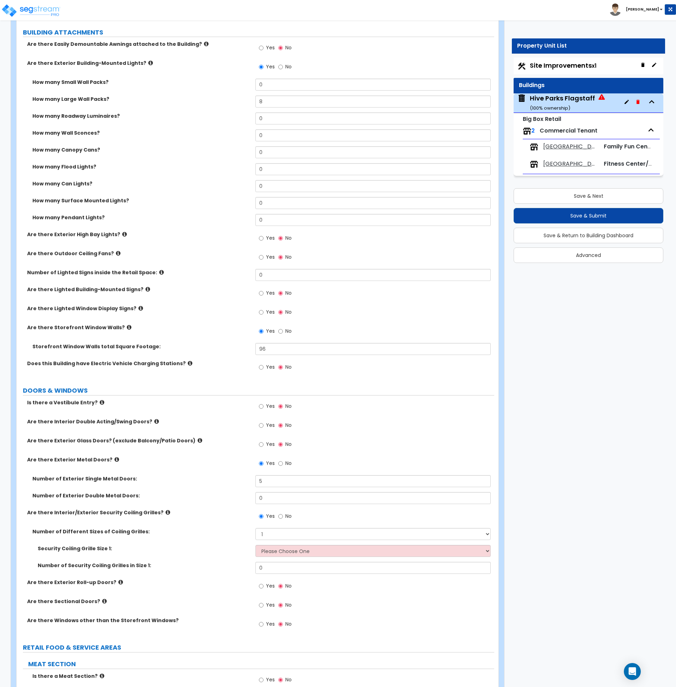
click at [102, 601] on icon at bounding box center [104, 600] width 5 height 5
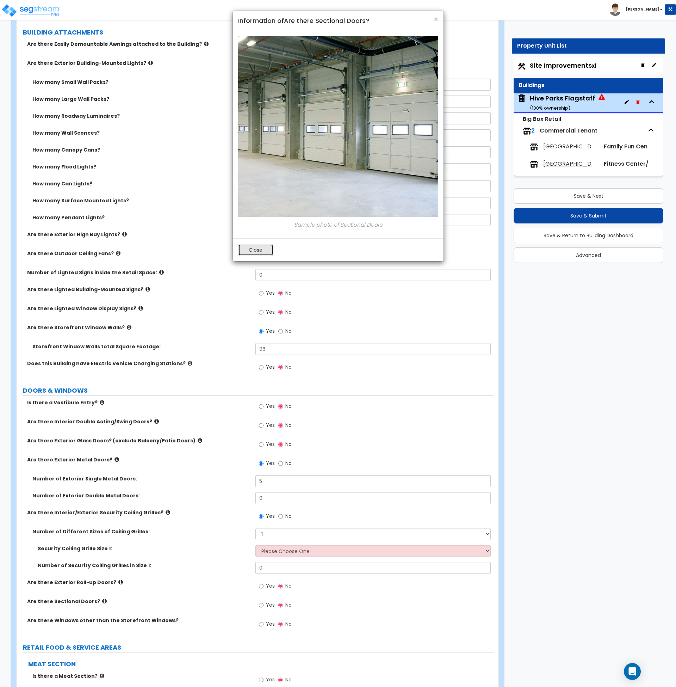
click at [265, 249] on button "Close" at bounding box center [255, 250] width 35 height 12
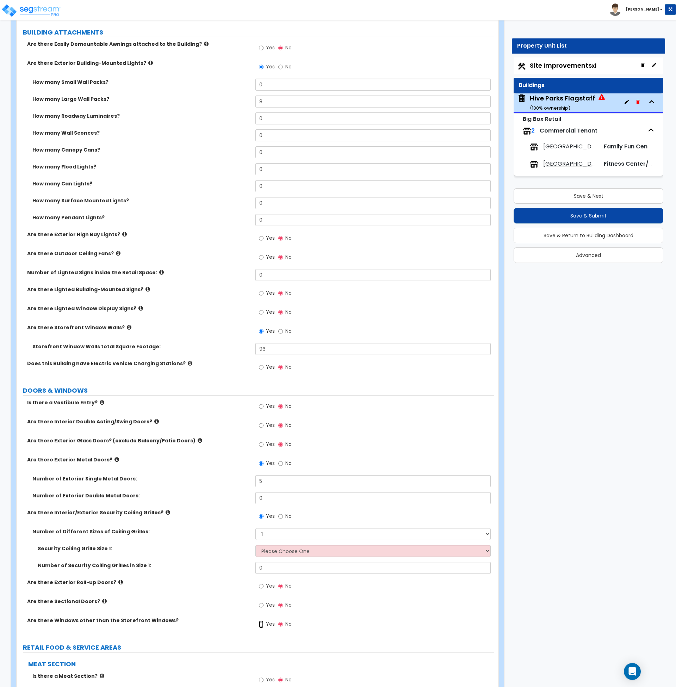
click at [261, 624] on input "Yes" at bounding box center [261, 624] width 5 height 8
radio input "true"
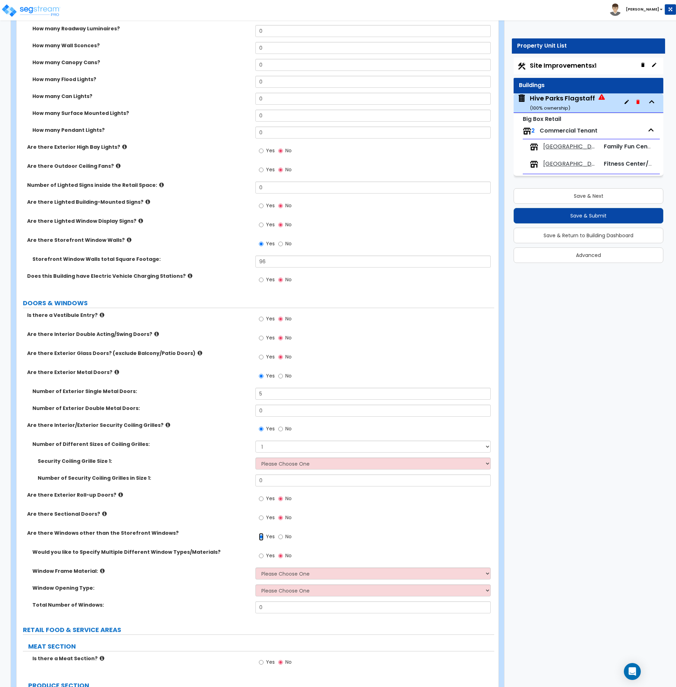
scroll to position [637, 0]
click at [274, 574] on select "Please Choose One Vinyl Aluminum Wood" at bounding box center [372, 572] width 235 height 12
select select "2"
click at [255, 566] on select "Please Choose One Vinyl Aluminum Wood" at bounding box center [372, 572] width 235 height 12
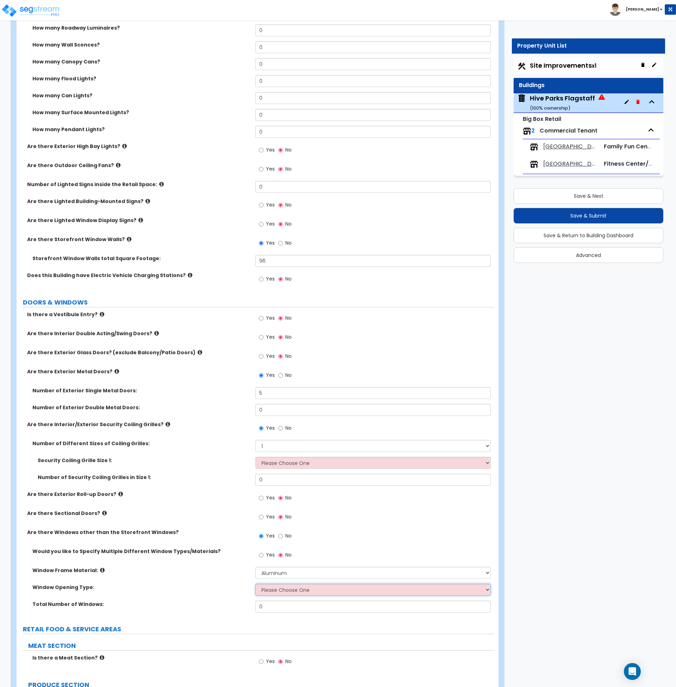
click at [281, 592] on select "Please Choose One Sliding Window Fixed/Picture Window Awning Window Swing/Casem…" at bounding box center [372, 589] width 235 height 12
select select "2"
click at [255, 583] on select "Please Choose One Sliding Window Fixed/Picture Window Awning Window Swing/Casem…" at bounding box center [372, 589] width 235 height 12
drag, startPoint x: 279, startPoint y: 605, endPoint x: 239, endPoint y: 606, distance: 39.5
click at [239, 603] on div "Total Number of Windows: 0" at bounding box center [256, 608] width 478 height 17
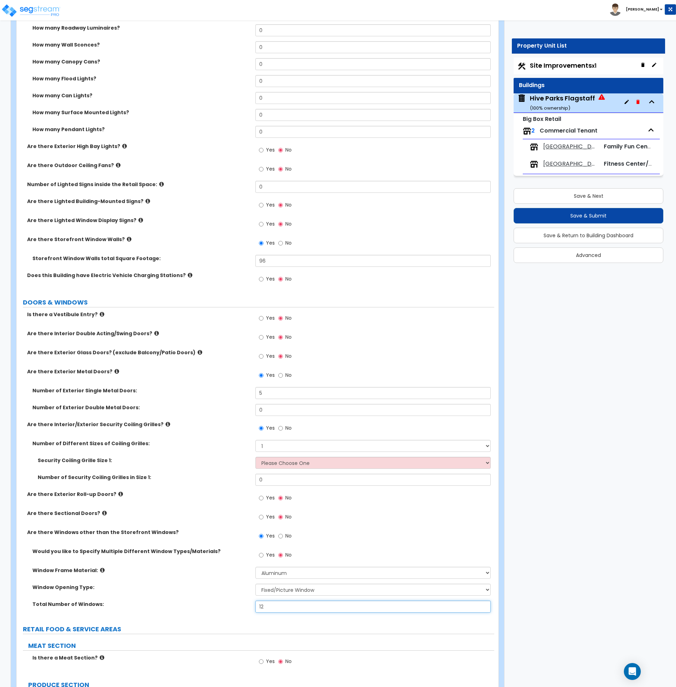
drag, startPoint x: 268, startPoint y: 607, endPoint x: 245, endPoint y: 607, distance: 23.6
click at [245, 607] on div "Total Number of Windows: 12" at bounding box center [256, 608] width 478 height 17
type input "20"
click at [221, 608] on div "Total Number of Windows: 20" at bounding box center [256, 608] width 478 height 17
click at [289, 466] on select "Please Choose One 4 feet x 8 feet 6 feet x 12 feet 8 feet x 18 feet 12 feet x 1…" at bounding box center [372, 463] width 235 height 12
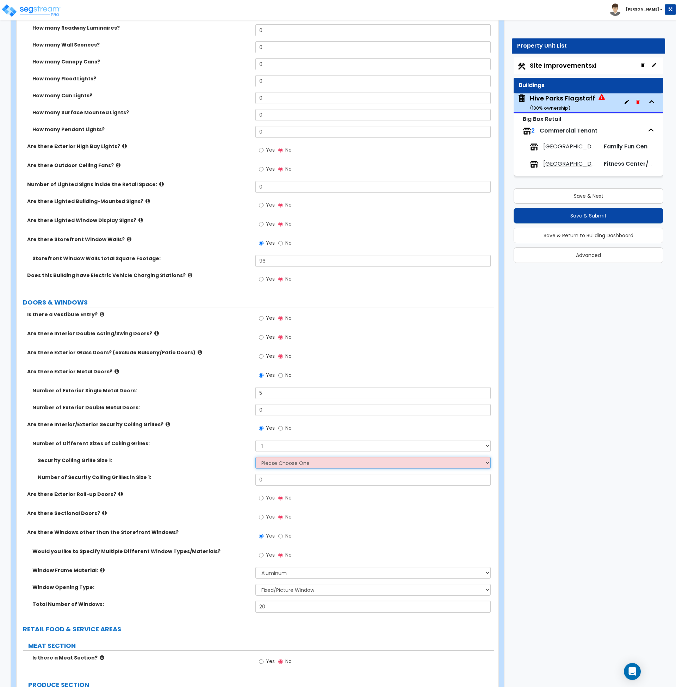
select select "3"
click at [255, 457] on select "Please Choose One 4 feet x 8 feet 6 feet x 12 feet 8 feet x 18 feet 12 feet x 1…" at bounding box center [372, 463] width 235 height 12
click at [287, 460] on select "Please Choose One 4 feet x 8 feet 6 feet x 12 feet 8 feet x 18 feet 12 feet x 1…" at bounding box center [372, 463] width 235 height 12
click at [255, 457] on select "Please Choose One 4 feet x 8 feet 6 feet x 12 feet 8 feet x 18 feet 12 feet x 1…" at bounding box center [372, 463] width 235 height 12
drag, startPoint x: 287, startPoint y: 483, endPoint x: 236, endPoint y: 477, distance: 51.9
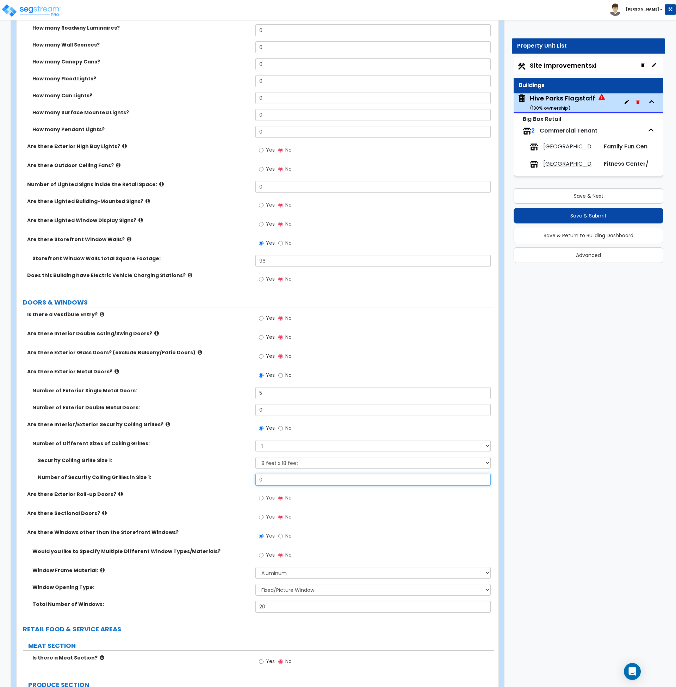
click at [236, 477] on div "Number of Security Coiling Grilles in Size 1: 0" at bounding box center [256, 481] width 478 height 17
type input "5"
click at [233, 497] on label "Are there Exterior Roll-up Doors?" at bounding box center [138, 493] width 223 height 7
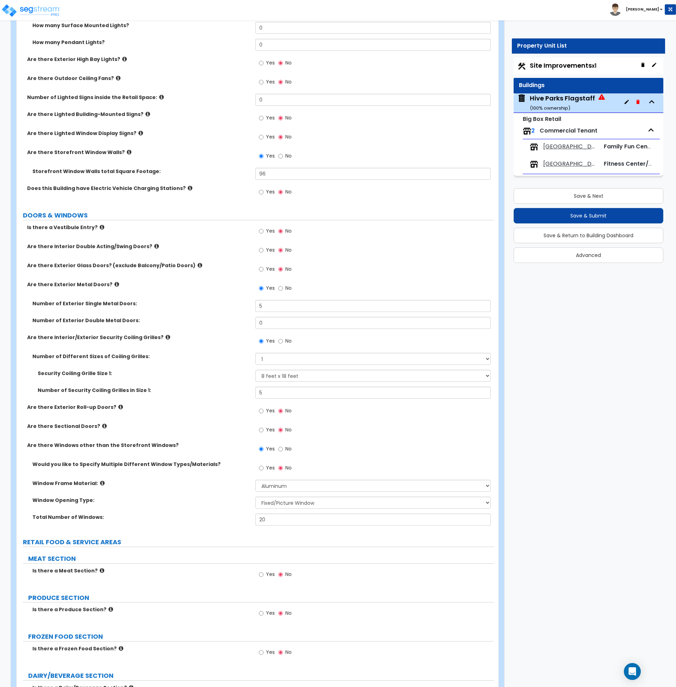
scroll to position [724, 0]
click at [261, 431] on input "Yes" at bounding box center [261, 430] width 5 height 8
radio input "true"
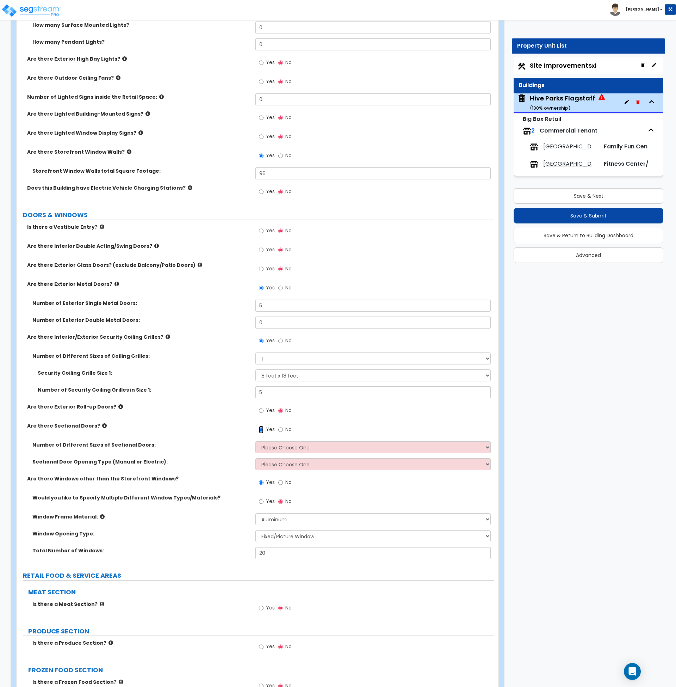
click at [261, 431] on input "Yes" at bounding box center [261, 430] width 5 height 8
click at [287, 448] on select "Please Choose One 1 2 3" at bounding box center [372, 447] width 235 height 12
select select "1"
click at [255, 441] on select "Please Choose One 1 2 3" at bounding box center [372, 447] width 235 height 12
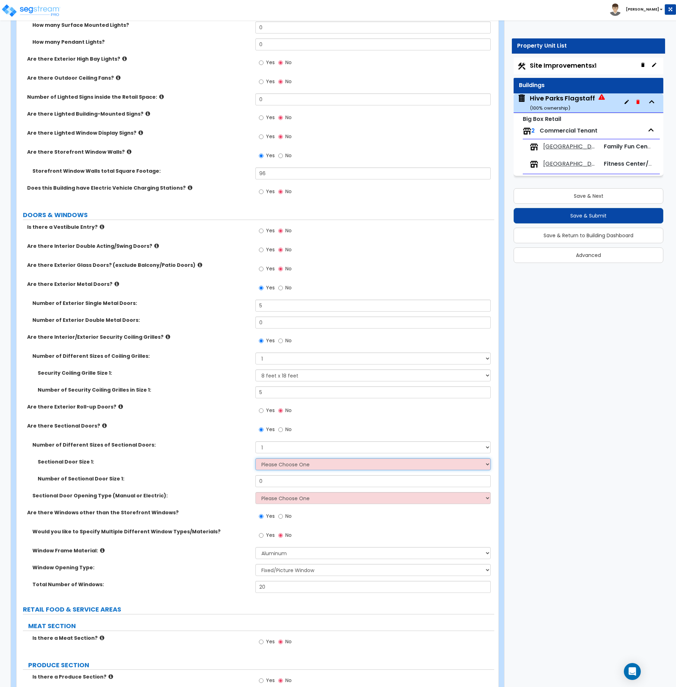
click at [283, 460] on select "Please Choose One 8' x 8' 10' x 10' 12' x 12' 20' x 14'" at bounding box center [372, 464] width 235 height 12
click at [291, 466] on select "Please Choose One 8' x 8' 10' x 10' 12' x 12' 20' x 14'" at bounding box center [372, 464] width 235 height 12
select select "2"
click at [255, 458] on select "Please Choose One 8' x 8' 10' x 10' 12' x 12' 20' x 14'" at bounding box center [372, 464] width 235 height 12
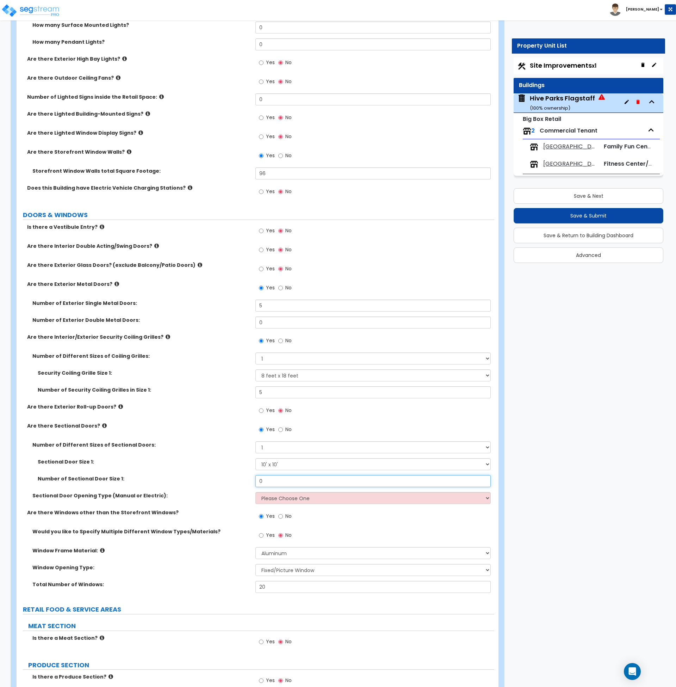
drag, startPoint x: 274, startPoint y: 481, endPoint x: 243, endPoint y: 481, distance: 30.7
click at [243, 481] on div "Number of Sectional Door Size 1: 0" at bounding box center [256, 483] width 478 height 17
type input "2"
click at [229, 489] on div "Number of Sectional Door Size 1: 2" at bounding box center [256, 483] width 478 height 17
click at [280, 499] on select "Please Choose One All Manual All Motorized Some are Motorized" at bounding box center [372, 498] width 235 height 12
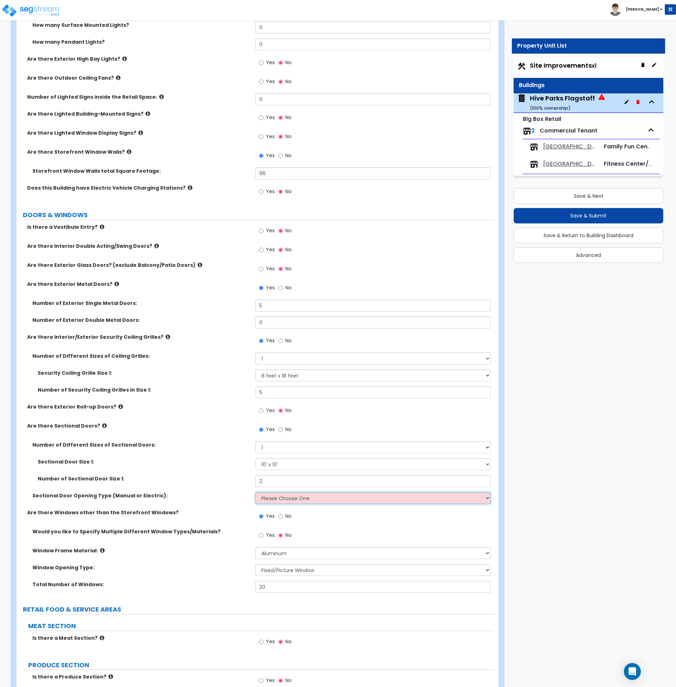
select select "2"
click at [255, 492] on select "Please Choose One All Manual All Motorized Some are Motorized" at bounding box center [372, 498] width 235 height 12
click at [239, 512] on label "Are there Windows other than the Storefront Windows?" at bounding box center [138, 512] width 223 height 7
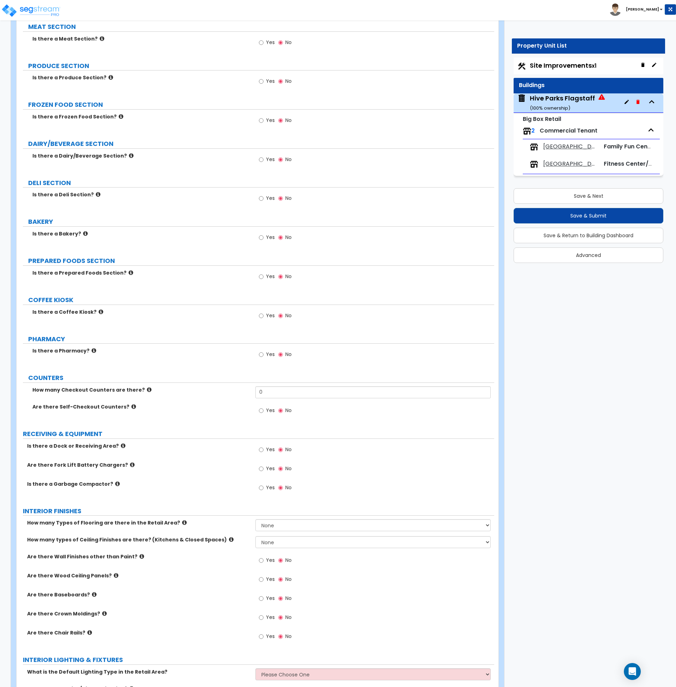
scroll to position [1323, 0]
click at [261, 449] on input "Yes" at bounding box center [261, 449] width 5 height 8
radio input "true"
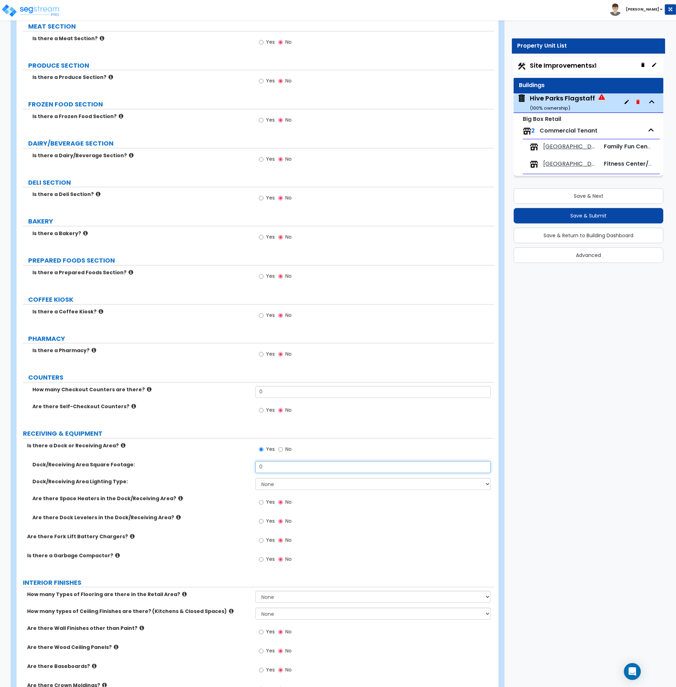
drag, startPoint x: 266, startPoint y: 466, endPoint x: 222, endPoint y: 464, distance: 43.4
click at [222, 464] on div "Dock/Receiving Area Square Footage: 0" at bounding box center [256, 469] width 478 height 17
type input "100"
click at [221, 492] on div "Dock/Receiving Area Lighting Type: None High Bay LED Lighting High Bay Fluoresc…" at bounding box center [256, 486] width 478 height 17
click at [272, 482] on select "None High Bay LED Lighting High Bay Fluorescent Lighting" at bounding box center [372, 484] width 235 height 12
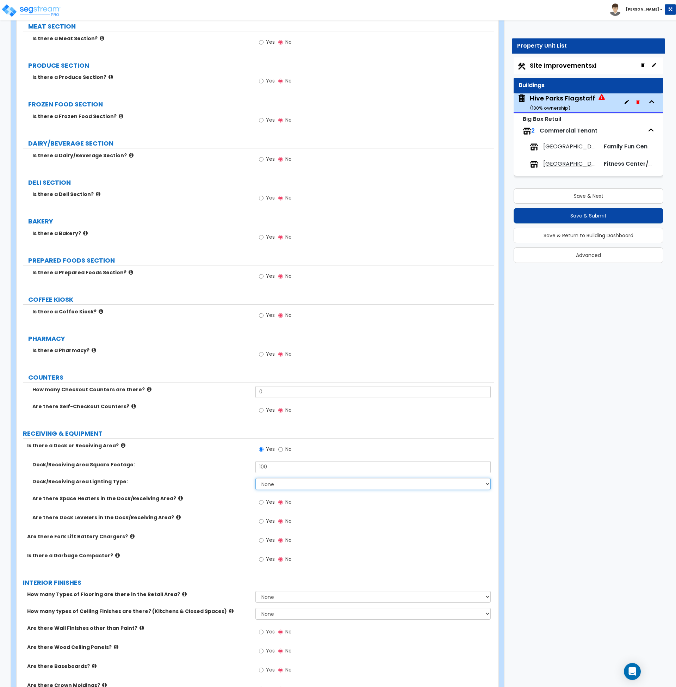
select select "1"
click at [255, 478] on select "None High Bay LED Lighting High Bay Fluorescent Lighting" at bounding box center [372, 484] width 235 height 12
click at [210, 495] on label "Are there Space Heaters in the Dock/Receiving Area?" at bounding box center [141, 498] width 218 height 7
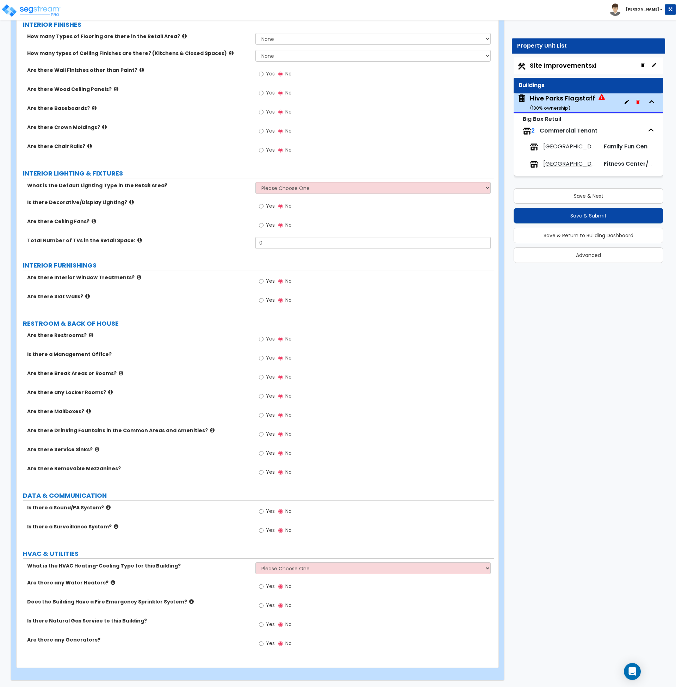
scroll to position [1882, 0]
click at [262, 568] on select "Please Choose One Rooftop Unit Furnace-Condenser Forced Air Split Heating/Cooli…" at bounding box center [372, 567] width 235 height 12
click at [261, 568] on select "Please Choose One Rooftop Unit Furnace-Condenser Forced Air Split Heating/Cooli…" at bounding box center [372, 567] width 235 height 12
click at [270, 569] on select "Please Choose One Rooftop Unit Furnace-Condenser Forced Air Split Heating/Cooli…" at bounding box center [372, 567] width 235 height 12
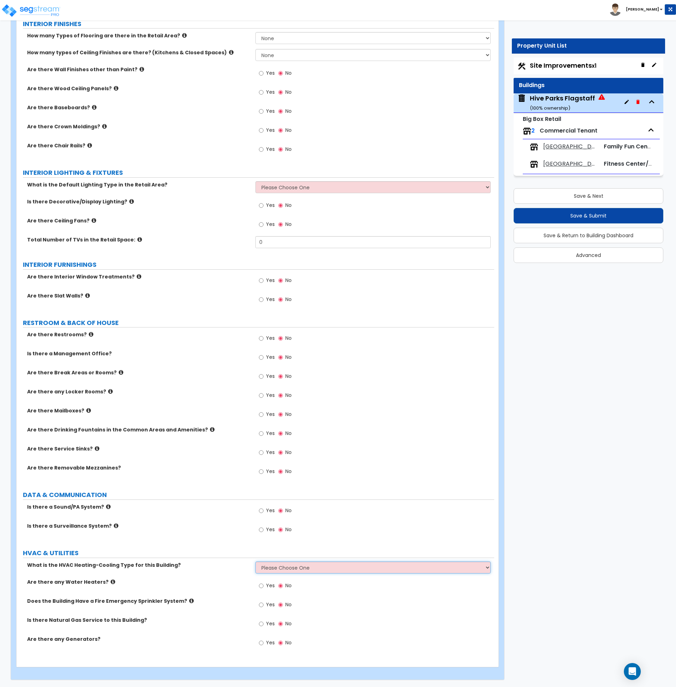
select select "1"
click at [255, 561] on select "Please Choose One Rooftop Unit Furnace-Condenser Forced Air Split Heating/Cooli…" at bounding box center [372, 567] width 235 height 12
click at [236, 583] on label "Are there any Water Heaters?" at bounding box center [138, 581] width 223 height 7
click at [260, 585] on input "Yes" at bounding box center [261, 586] width 5 height 8
radio input "true"
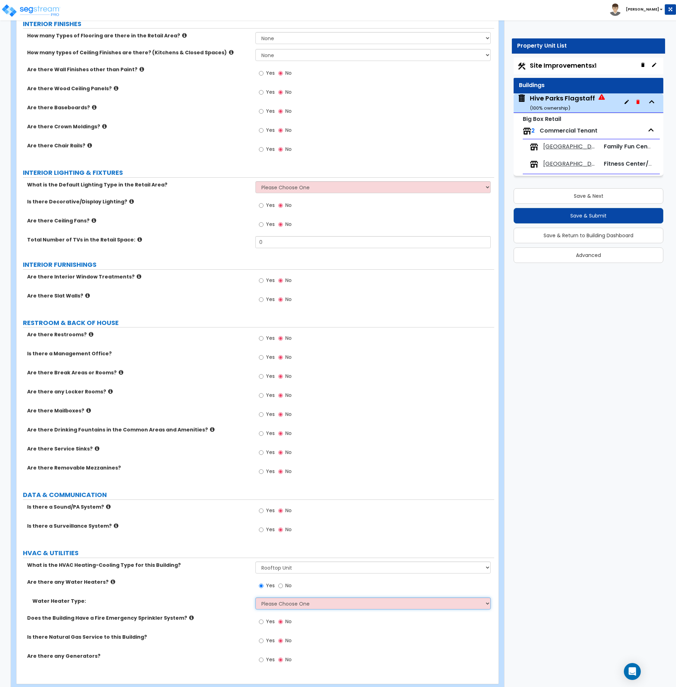
click at [277, 605] on select "Please Choose One Gas Electric" at bounding box center [372, 603] width 235 height 12
select select "1"
click at [255, 597] on select "Please Choose One Gas Electric" at bounding box center [372, 603] width 235 height 12
click at [239, 612] on div "Water Heater Type: Please Choose One Gas Electric" at bounding box center [256, 605] width 478 height 17
click at [262, 640] on input "Yes" at bounding box center [261, 641] width 5 height 8
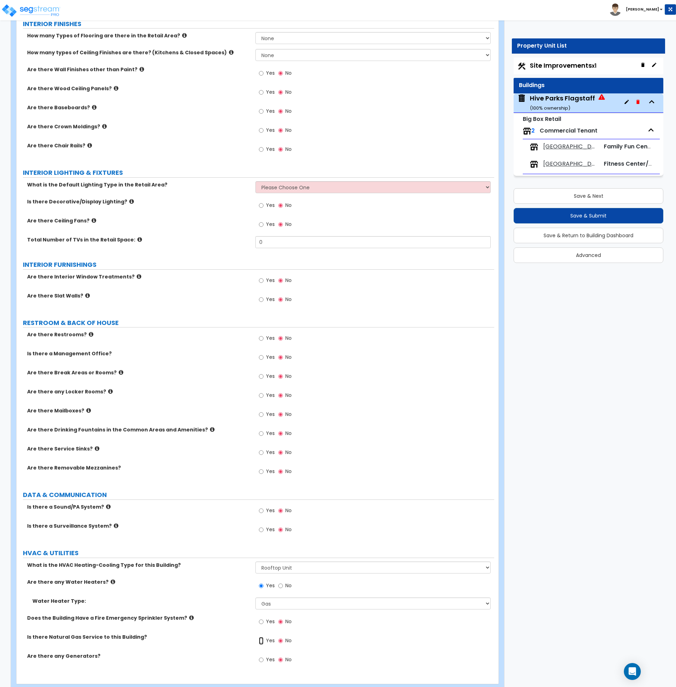
radio input "true"
click at [239, 634] on label "Is there Natural Gas Service to this Building?" at bounding box center [138, 636] width 223 height 7
click at [576, 196] on button "Save & Next" at bounding box center [589, 196] width 150 height 16
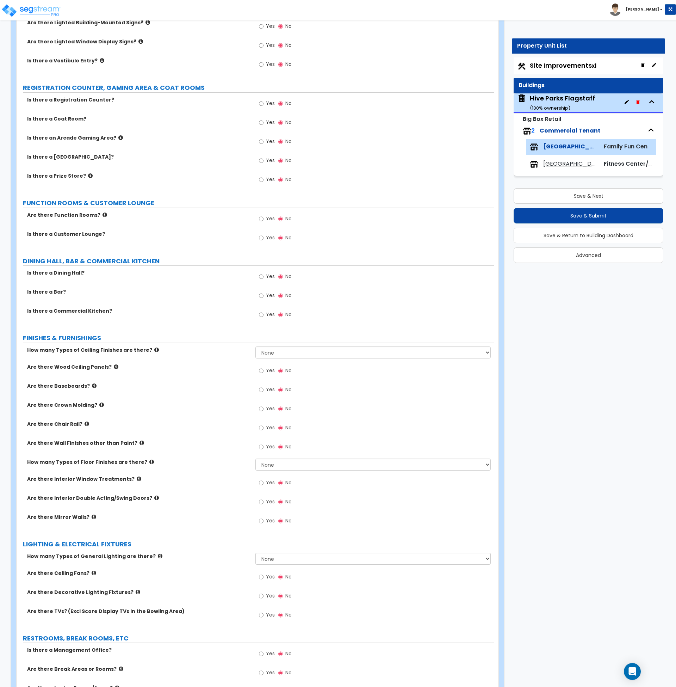
scroll to position [133, 0]
click at [569, 165] on span "[GEOGRAPHIC_DATA] 2" at bounding box center [570, 164] width 54 height 8
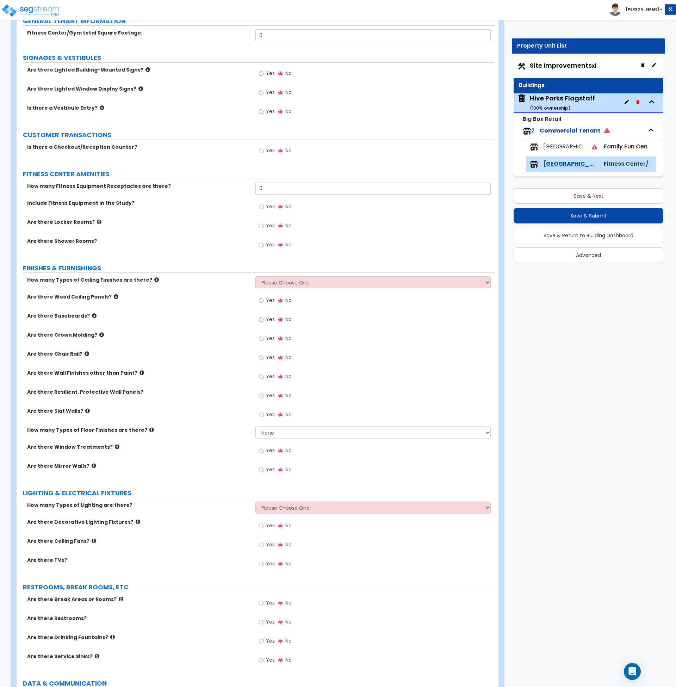
scroll to position [85, 0]
click at [568, 143] on span "[GEOGRAPHIC_DATA]" at bounding box center [564, 147] width 43 height 8
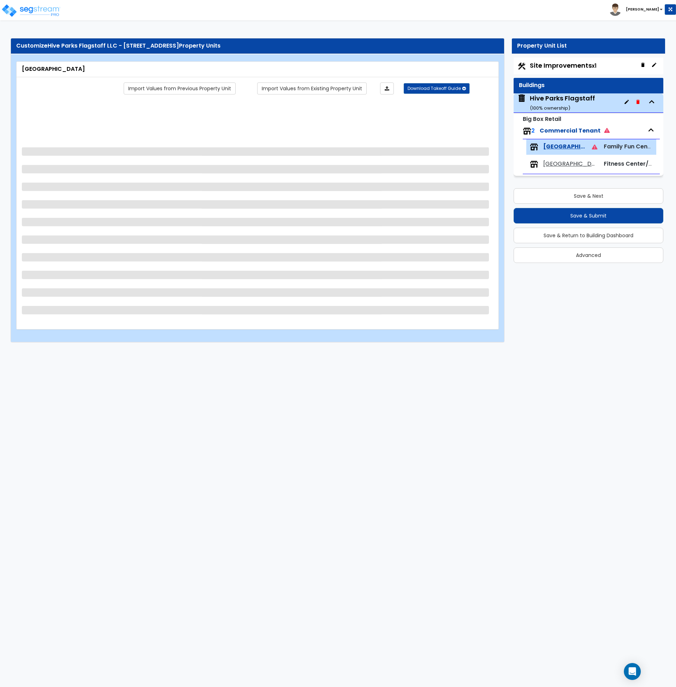
scroll to position [0, 0]
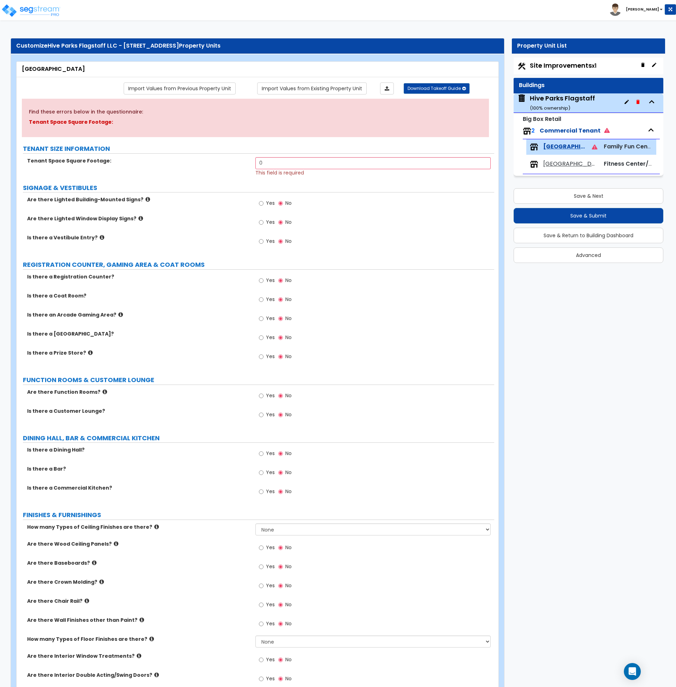
click at [103, 393] on icon at bounding box center [105, 391] width 5 height 5
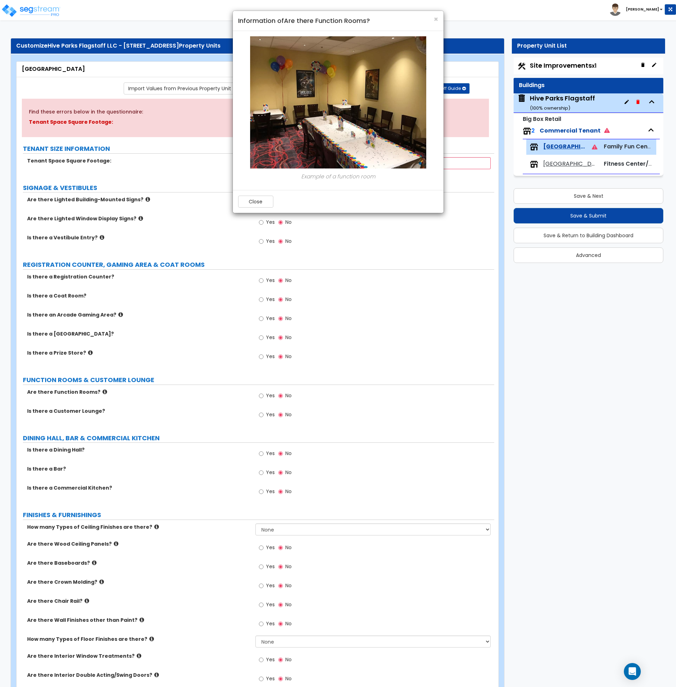
click at [236, 204] on div "Close" at bounding box center [338, 201] width 211 height 23
click at [260, 198] on button "Close" at bounding box center [255, 202] width 35 height 12
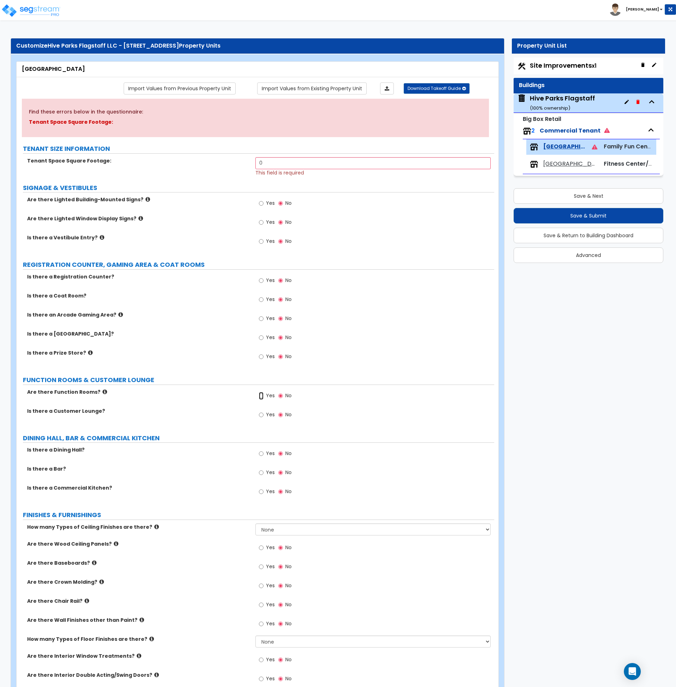
click at [261, 395] on input "Yes" at bounding box center [261, 396] width 5 height 8
radio input "true"
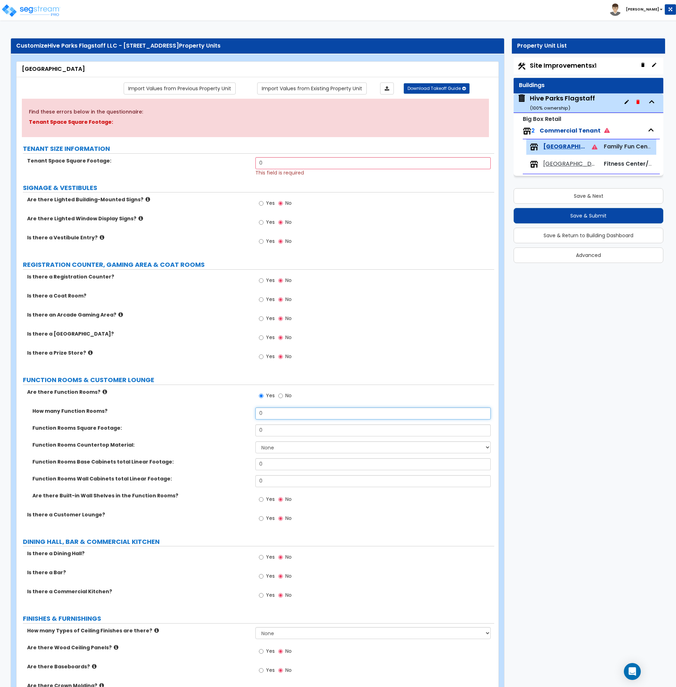
drag, startPoint x: 269, startPoint y: 415, endPoint x: 234, endPoint y: 411, distance: 35.4
click at [234, 411] on div "How many Function Rooms? 0" at bounding box center [256, 415] width 478 height 17
type input "3"
click at [215, 462] on label "Function Rooms Base Cabinets total Linear Footage:" at bounding box center [141, 461] width 218 height 7
click at [166, 386] on div "Find these errors below in the questionnaire: Tenant Space Square Footage: TENA…" at bounding box center [255, 696] width 467 height 1195
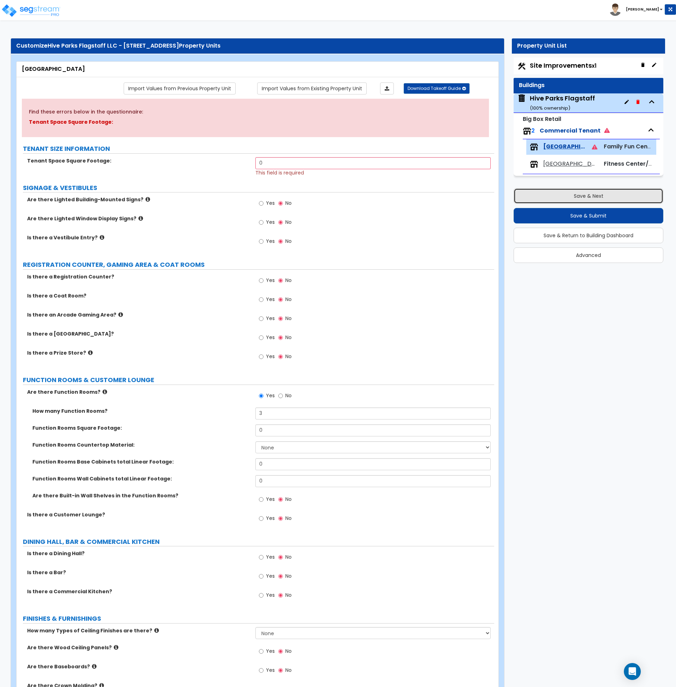
click at [578, 199] on button "Save & Next" at bounding box center [589, 196] width 150 height 16
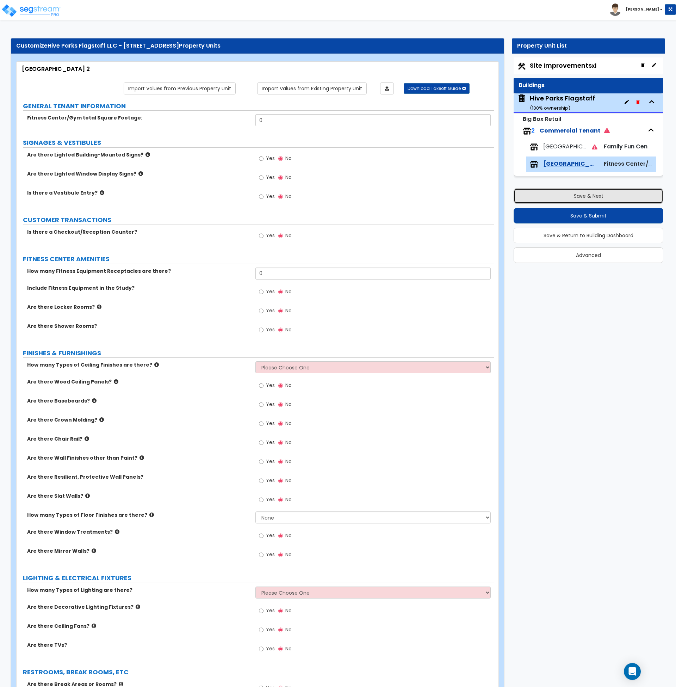
click at [578, 199] on button "Save & Next" at bounding box center [589, 196] width 150 height 16
select select "2"
select select "1"
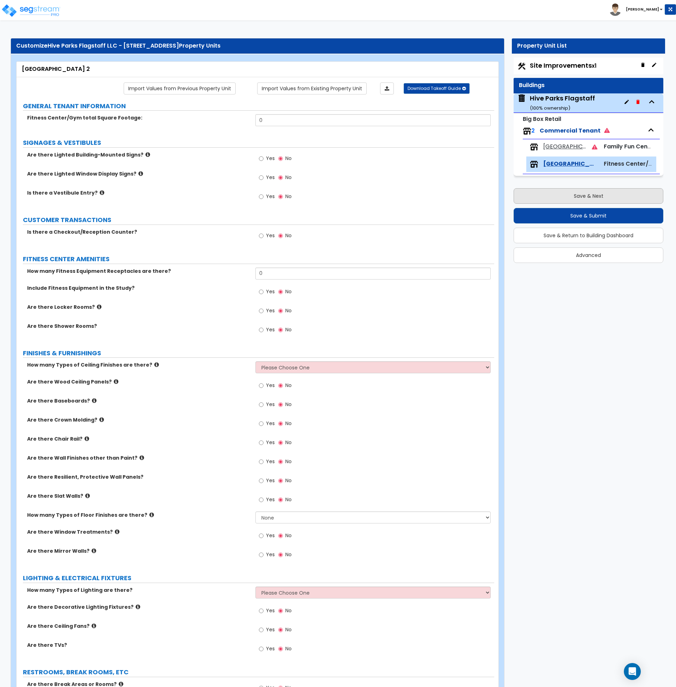
select select "1"
select select "2"
select select "1"
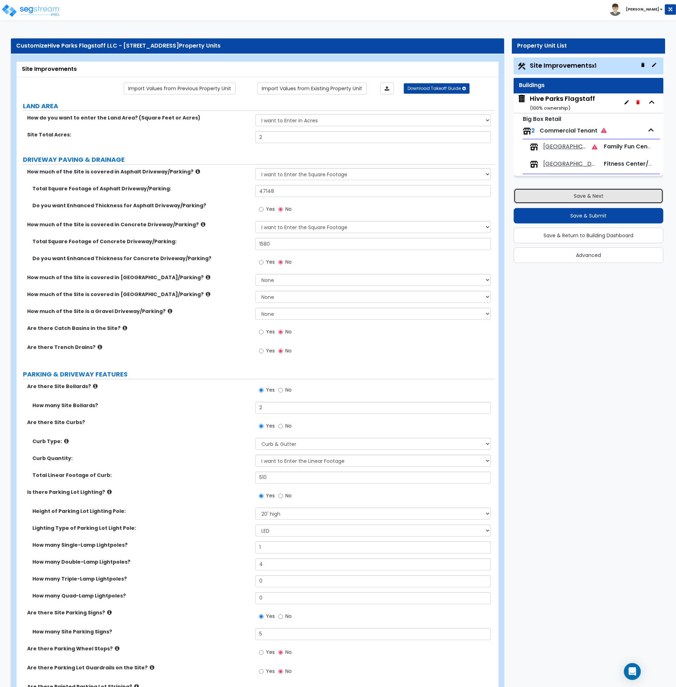
click at [578, 199] on button "Save & Next" at bounding box center [589, 196] width 150 height 16
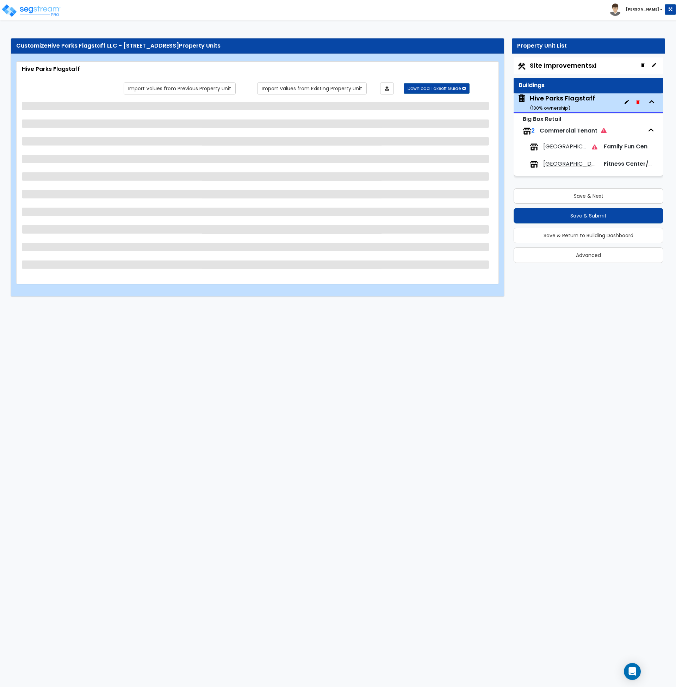
select select "6"
select select "1"
select select "2"
select select "1"
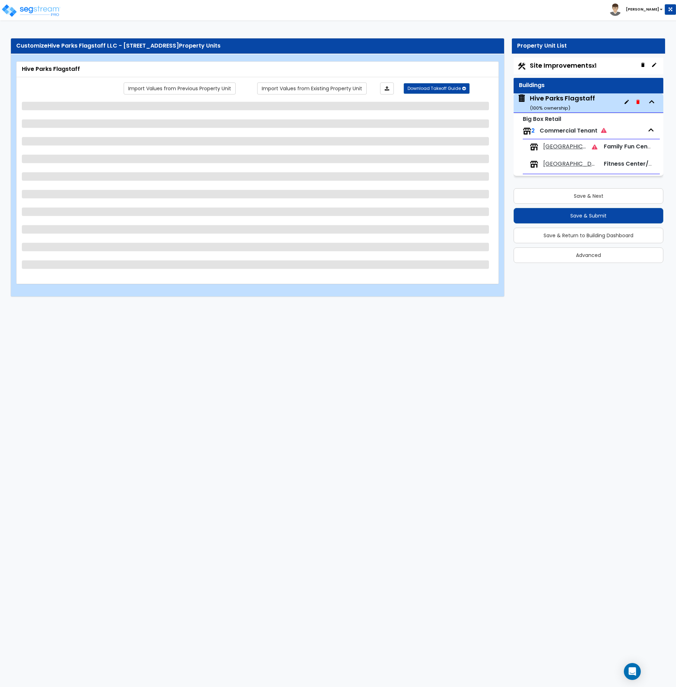
select select "2"
select select "1"
select select "3"
select select "1"
select select "2"
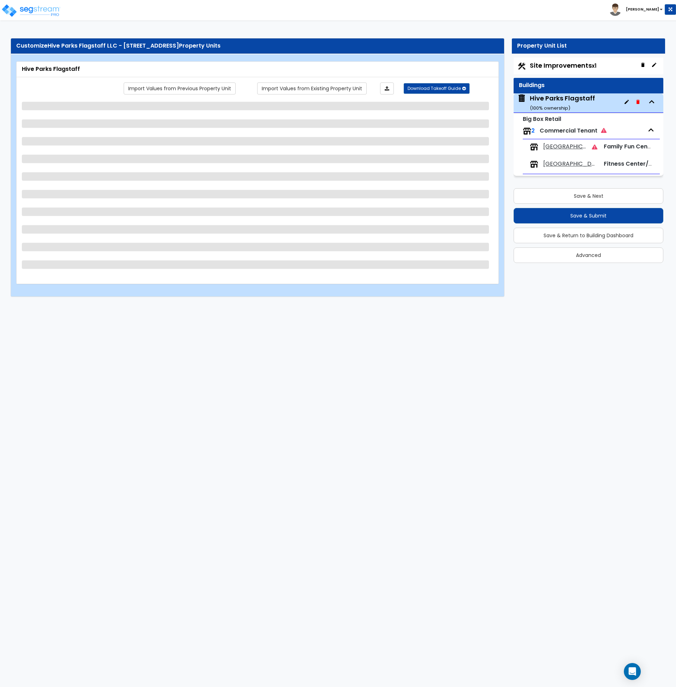
select select "2"
select select "1"
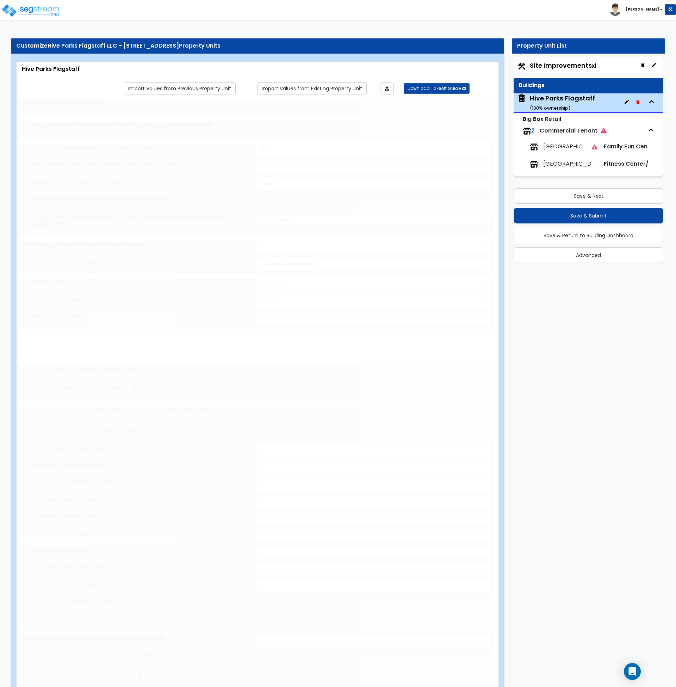
radio input "true"
select select "2"
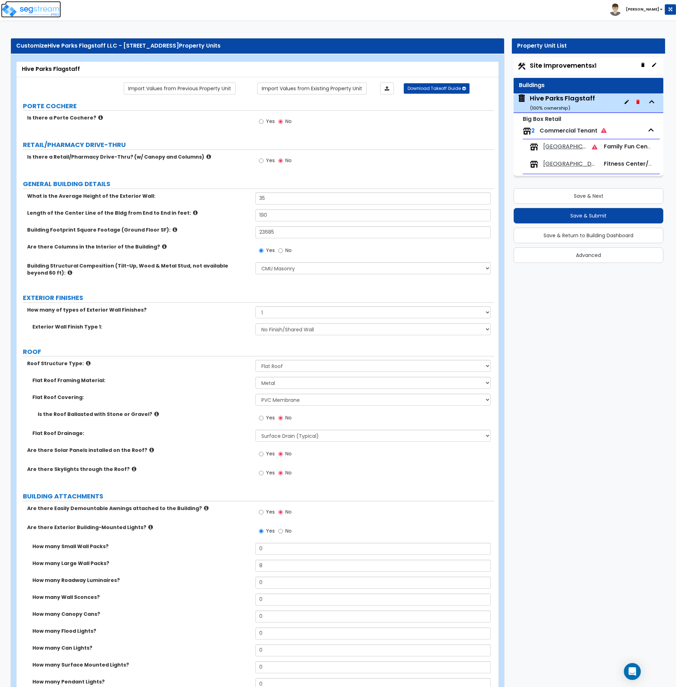
click at [38, 11] on img at bounding box center [31, 11] width 60 height 14
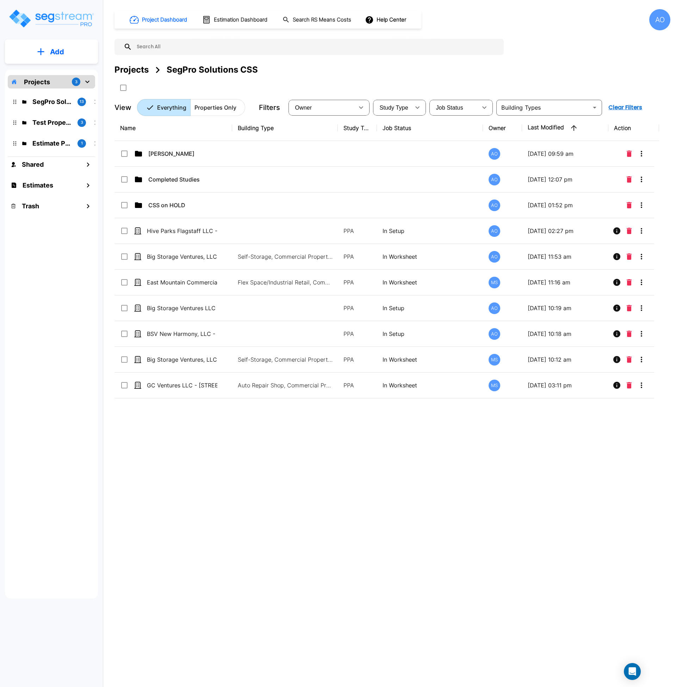
click at [271, 488] on div "Name Building Type Study Type Job Status Owner Last Modified Action Anjalie AO …" at bounding box center [386, 328] width 545 height 426
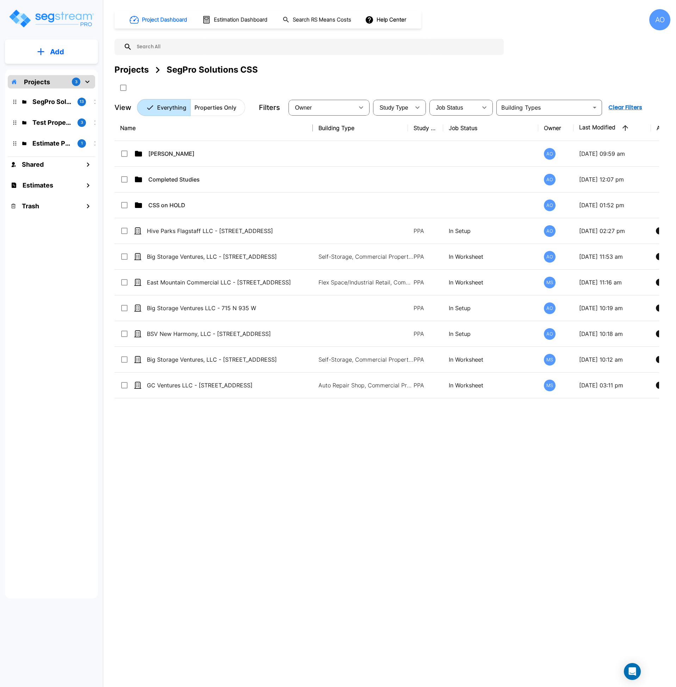
drag, startPoint x: 230, startPoint y: 126, endPoint x: 336, endPoint y: 135, distance: 106.7
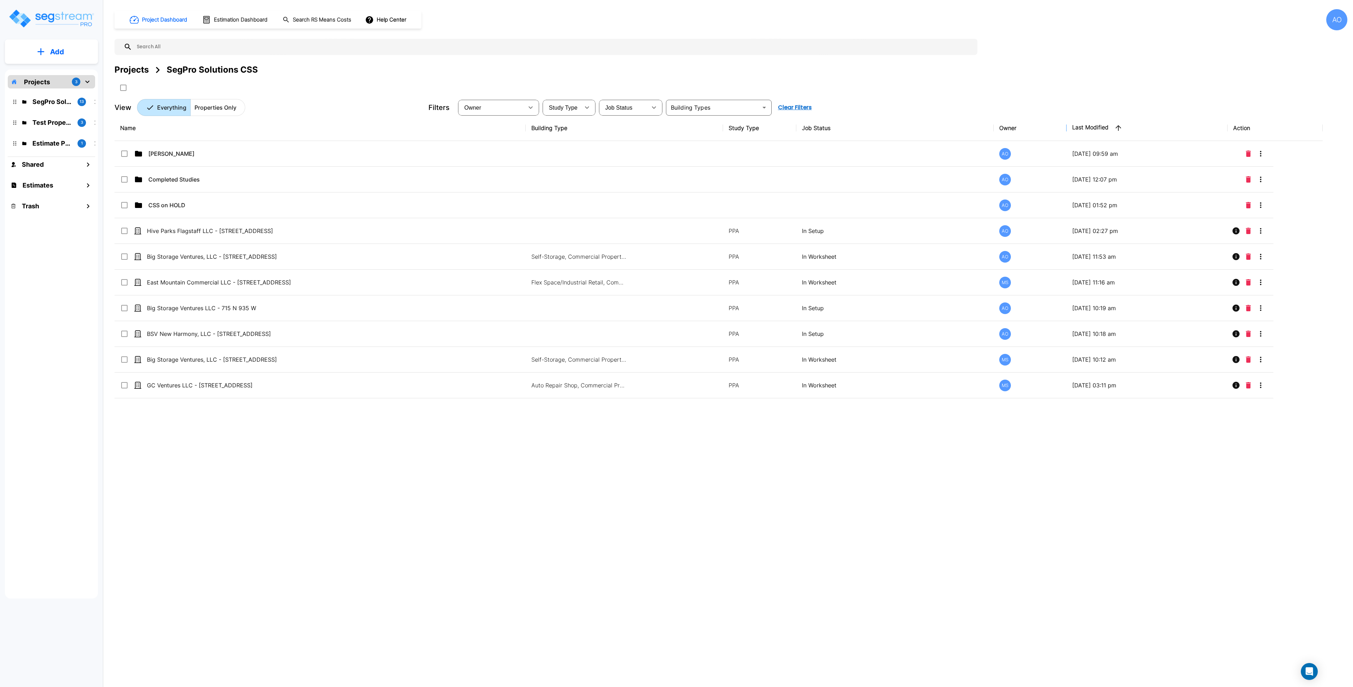
drag, startPoint x: 1065, startPoint y: 128, endPoint x: 1028, endPoint y: 133, distance: 37.7
drag, startPoint x: 992, startPoint y: 127, endPoint x: 890, endPoint y: 137, distance: 102.7
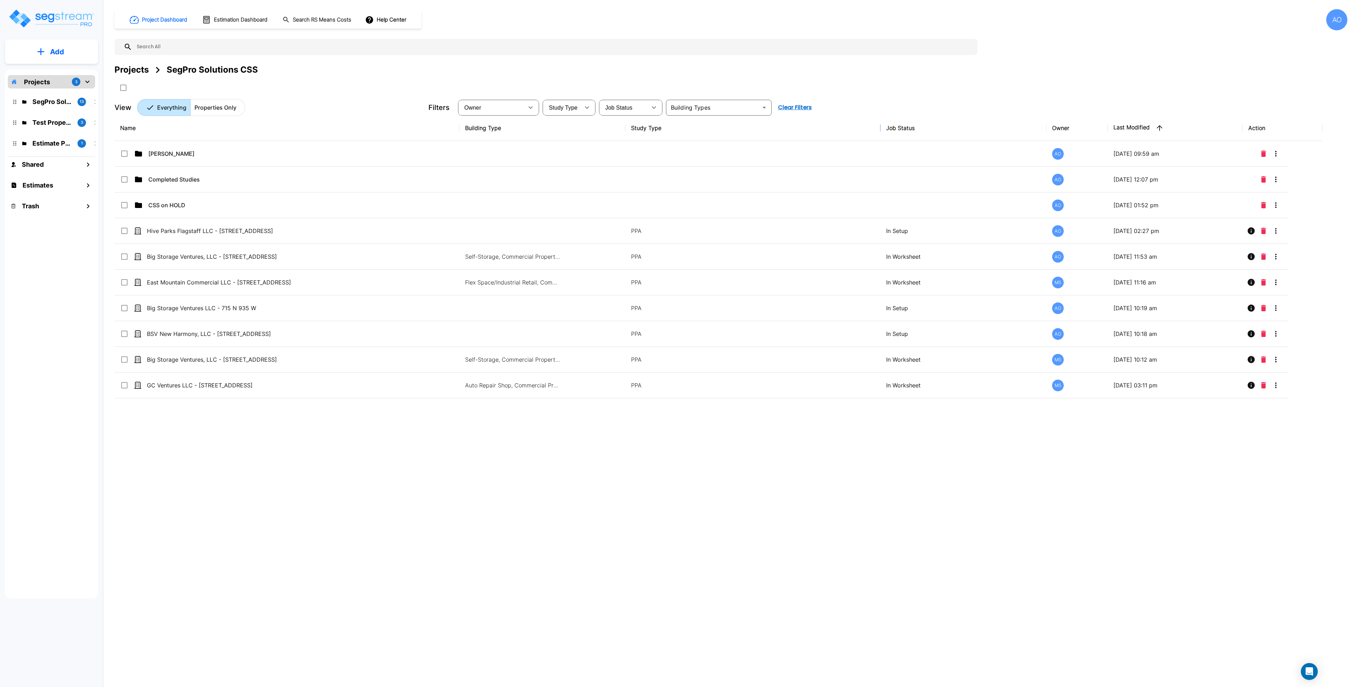
drag, startPoint x: 795, startPoint y: 126, endPoint x: 906, endPoint y: 125, distance: 111.3
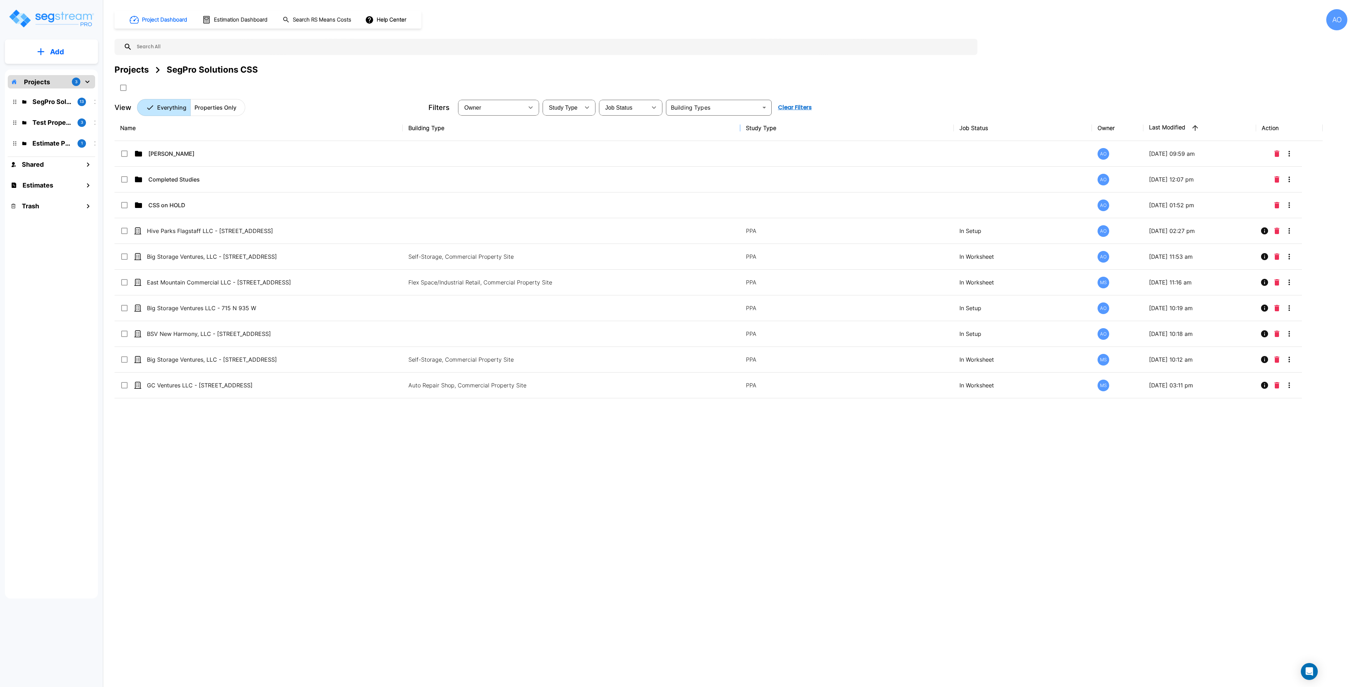
drag, startPoint x: 624, startPoint y: 127, endPoint x: 761, endPoint y: 131, distance: 137.1
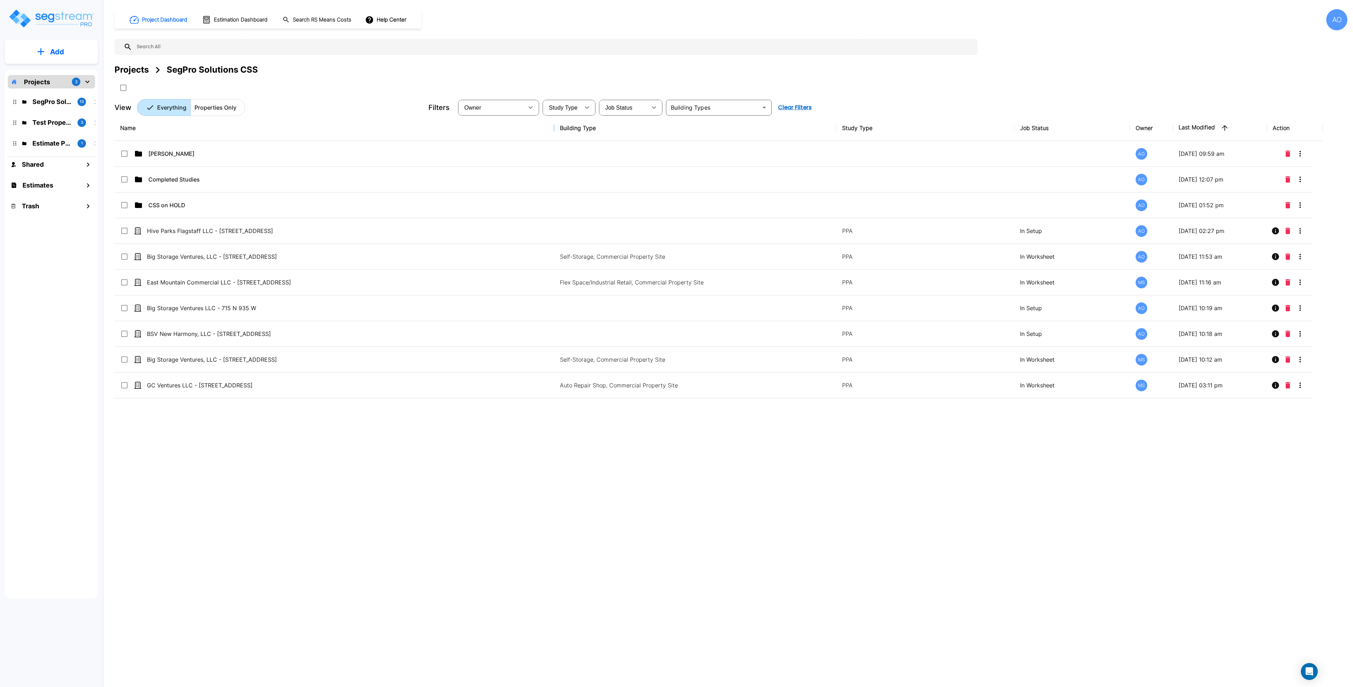
drag, startPoint x: 402, startPoint y: 128, endPoint x: 565, endPoint y: 135, distance: 163.9
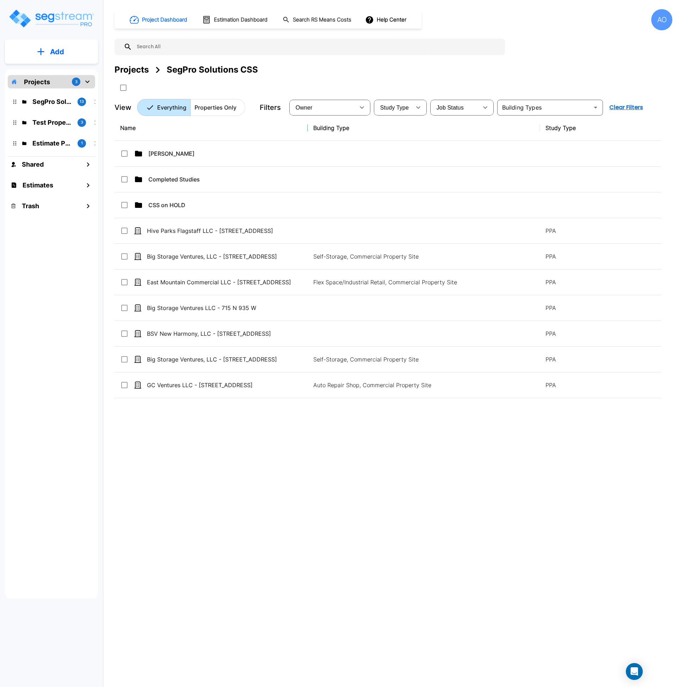
drag, startPoint x: 476, startPoint y: 127, endPoint x: 307, endPoint y: 144, distance: 169.6
drag, startPoint x: 537, startPoint y: 130, endPoint x: 459, endPoint y: 140, distance: 78.6
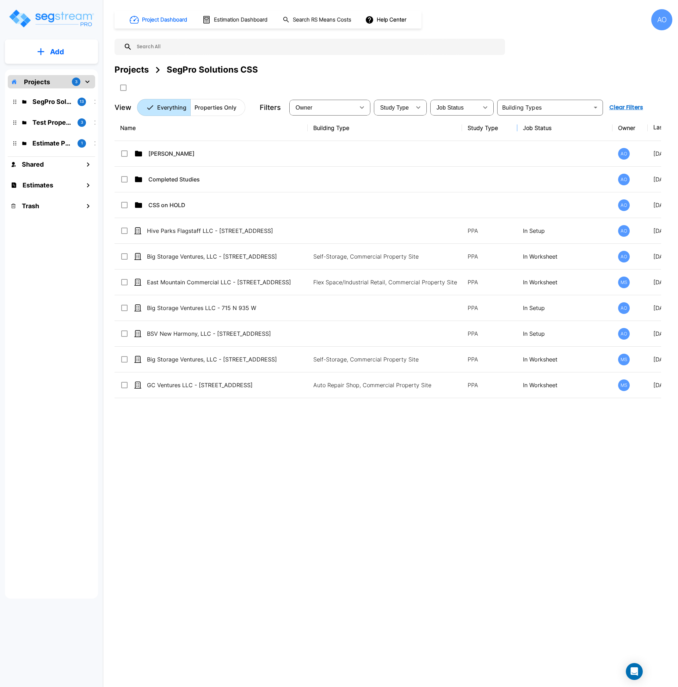
drag, startPoint x: 607, startPoint y: 128, endPoint x: 516, endPoint y: 134, distance: 91.4
drag, startPoint x: 611, startPoint y: 129, endPoint x: 578, endPoint y: 133, distance: 33.8
click at [526, 491] on div "Name Building Type Study Type Job Status Owner Last Modified Action Anjalie AO …" at bounding box center [387, 328] width 546 height 426
click at [304, 525] on div "Name Building Type Study Type Job Status Owner Last Modified Action Anjalie AO …" at bounding box center [386, 328] width 545 height 426
